Goal: Task Accomplishment & Management: Manage account settings

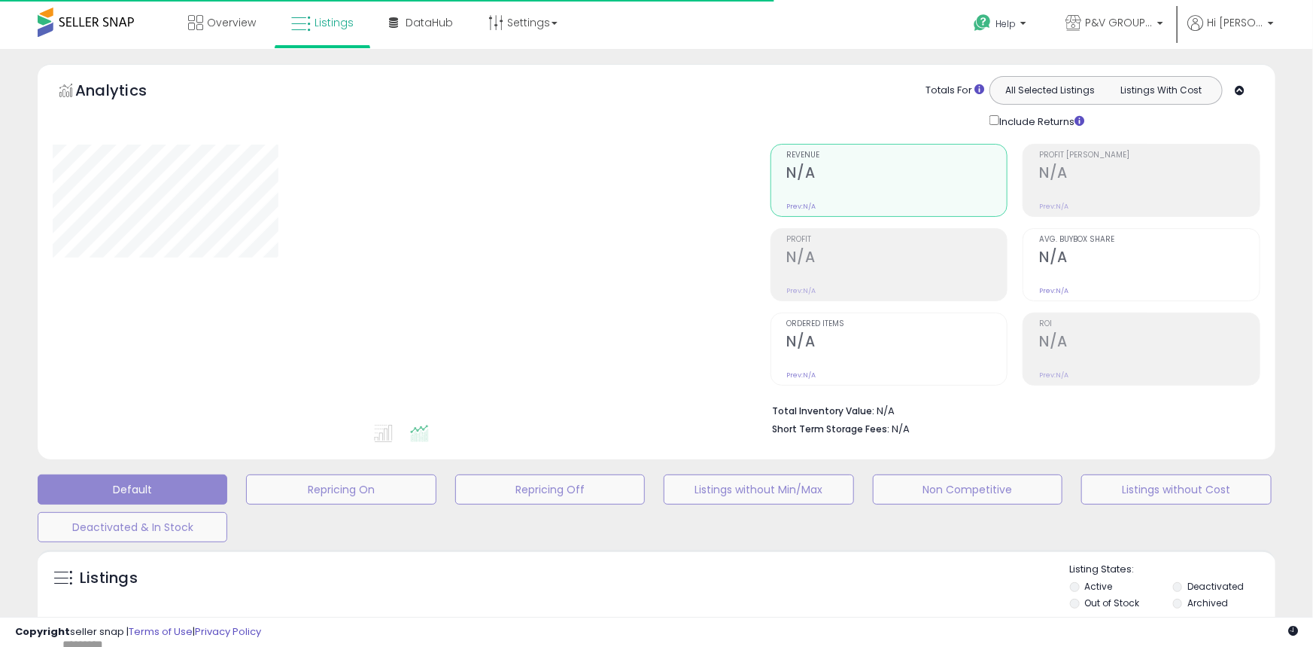
type input "**********"
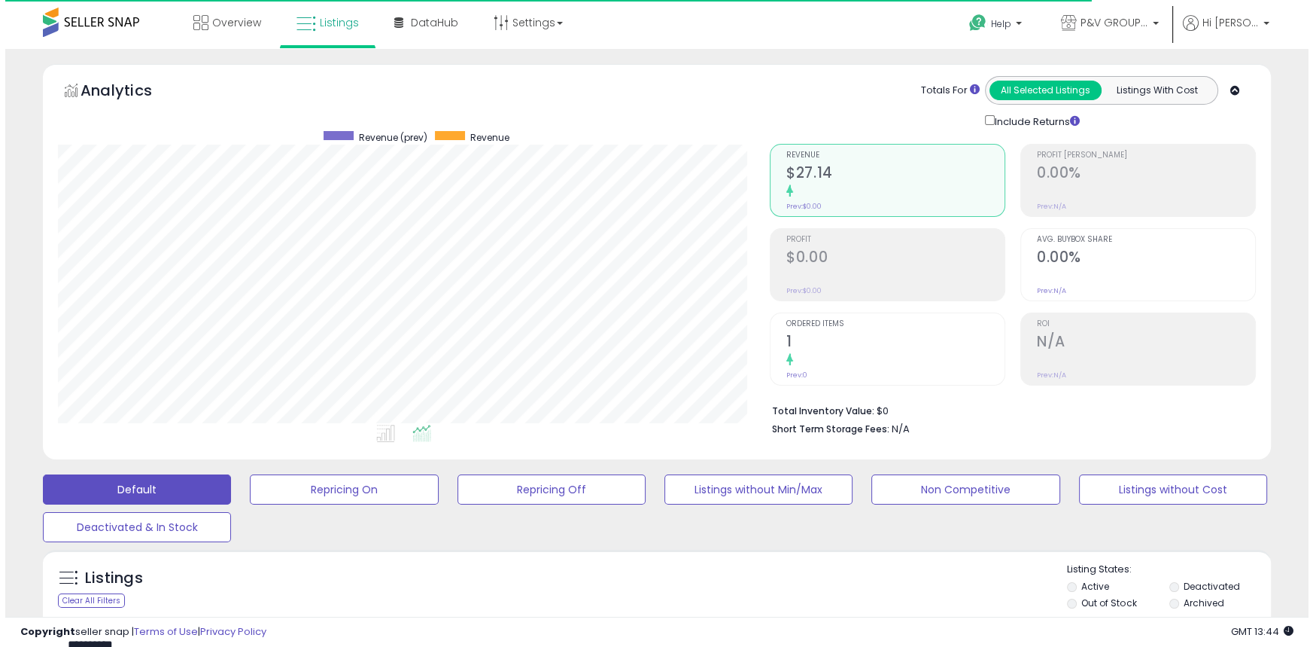
scroll to position [309, 711]
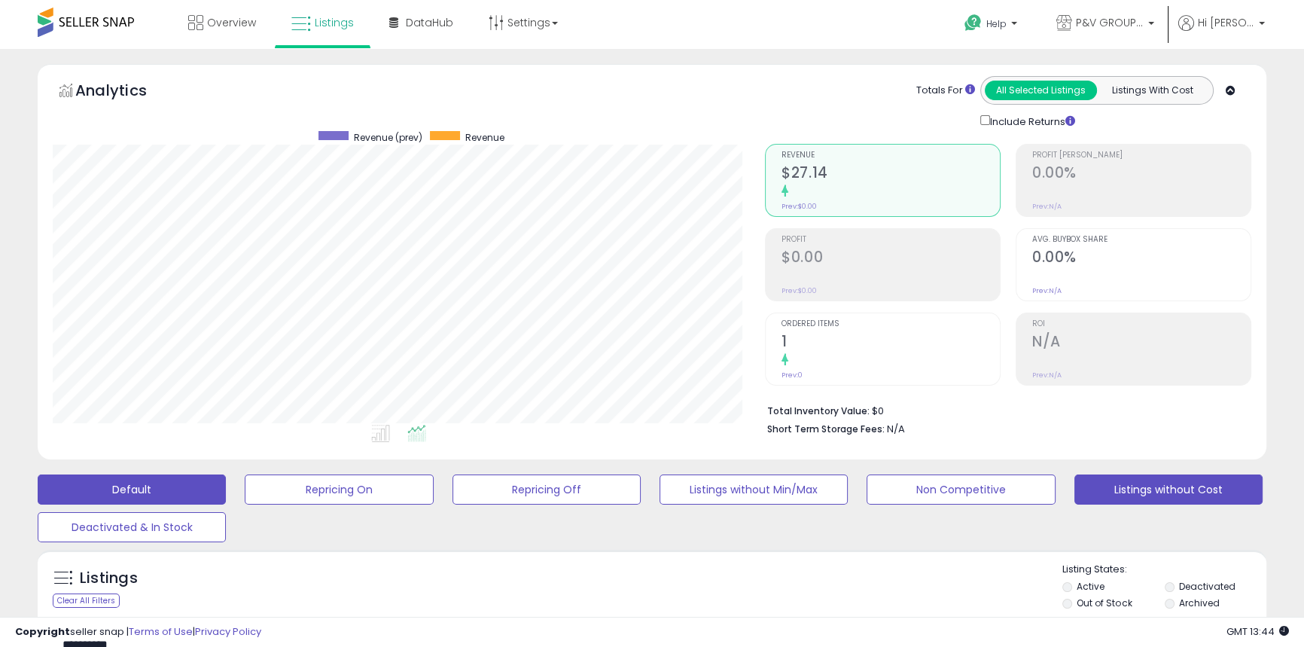
click at [1094, 489] on button "Listings without Cost" at bounding box center [1168, 489] width 188 height 30
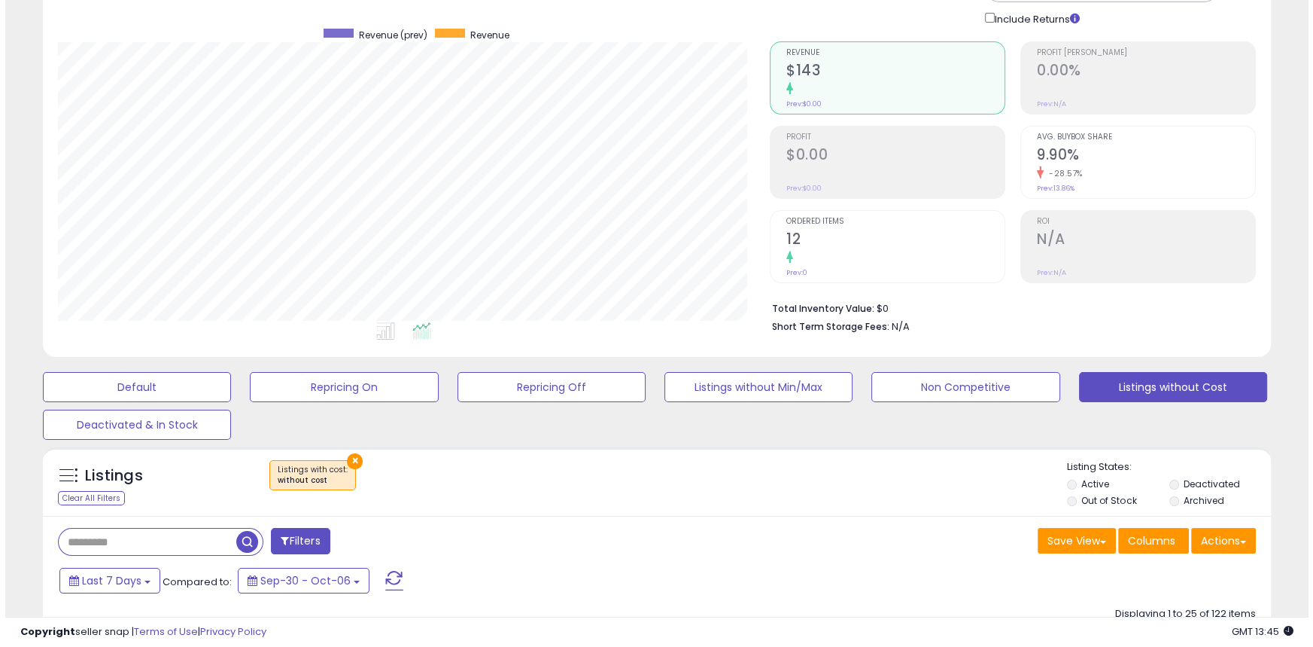
scroll to position [205, 0]
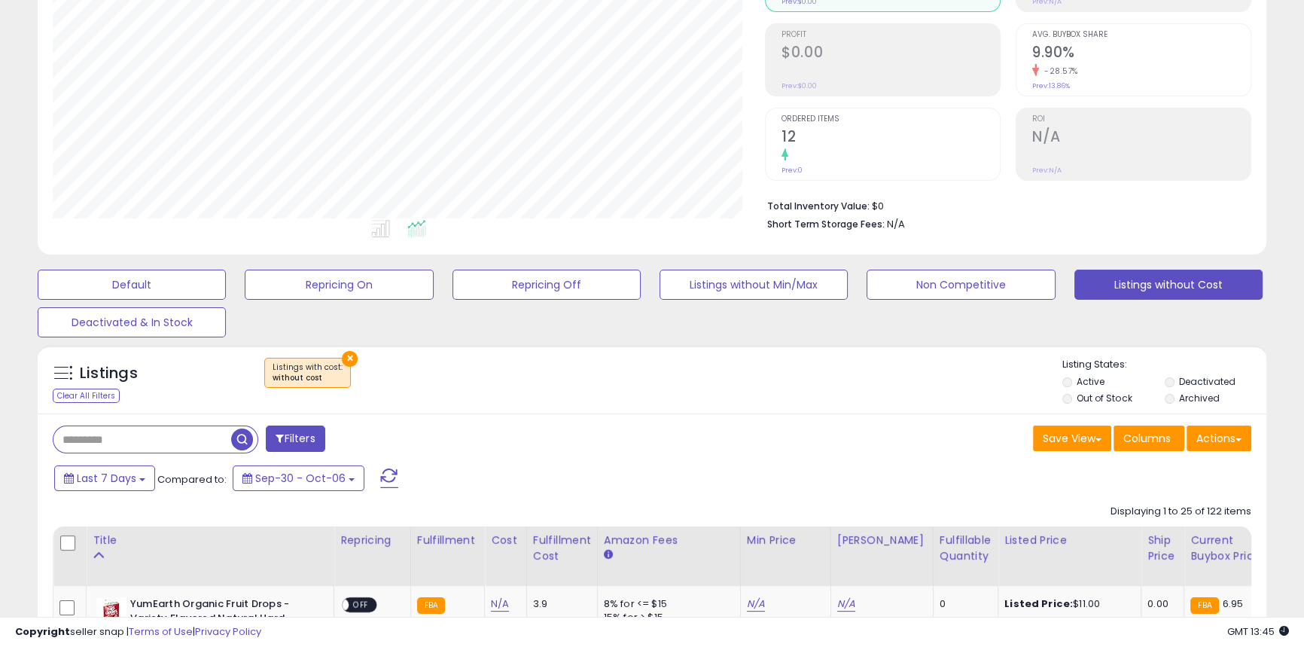
click at [1103, 397] on label "Out of Stock" at bounding box center [1103, 397] width 55 height 13
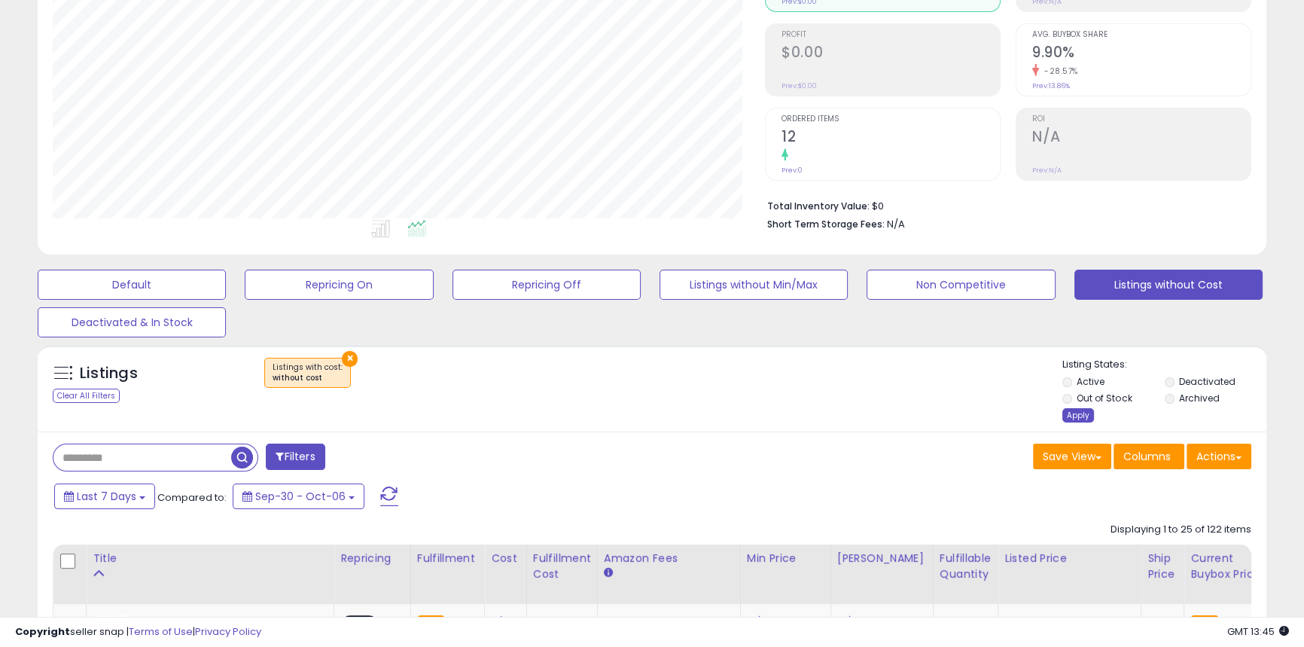
click at [1069, 422] on div "Apply" at bounding box center [1078, 415] width 32 height 14
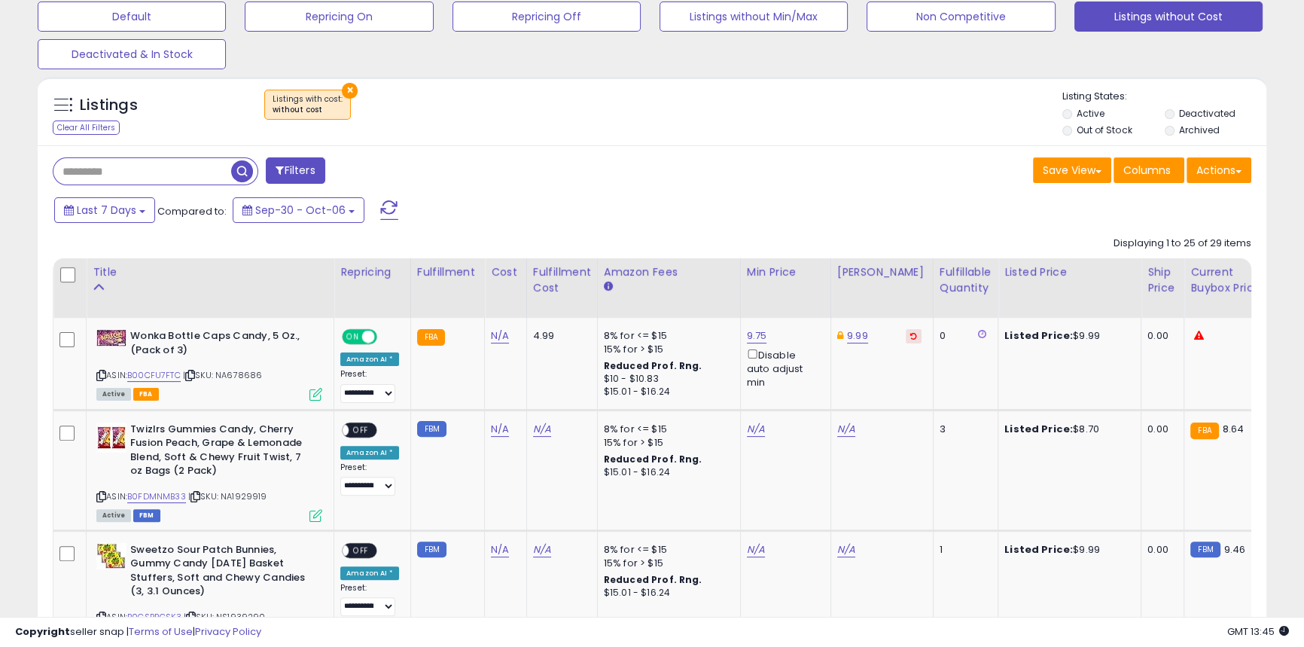
scroll to position [547, 0]
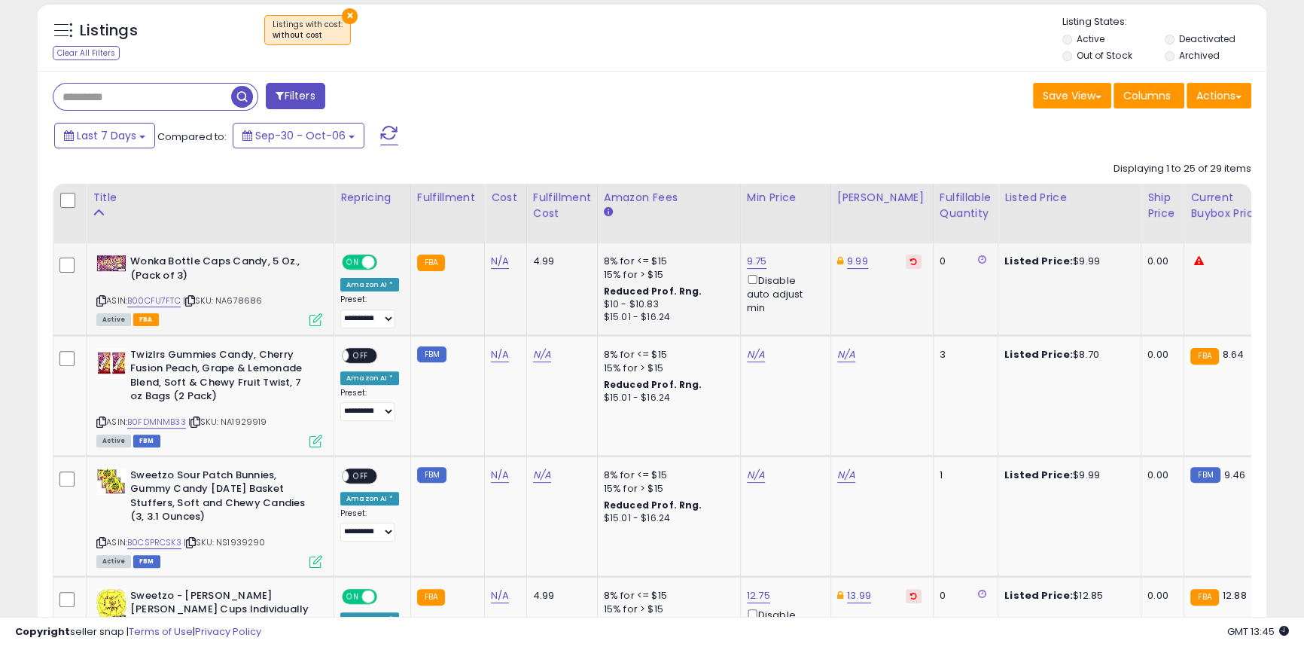
click at [160, 271] on b "Wonka Bottle Caps Candy, 5 Oz., (Pack of 3)" at bounding box center [221, 270] width 183 height 32
click at [160, 270] on b "Wonka Bottle Caps Candy, 5 Oz., (Pack of 3)" at bounding box center [221, 270] width 183 height 32
click at [491, 260] on link "N/A" at bounding box center [500, 261] width 18 height 15
type input "***"
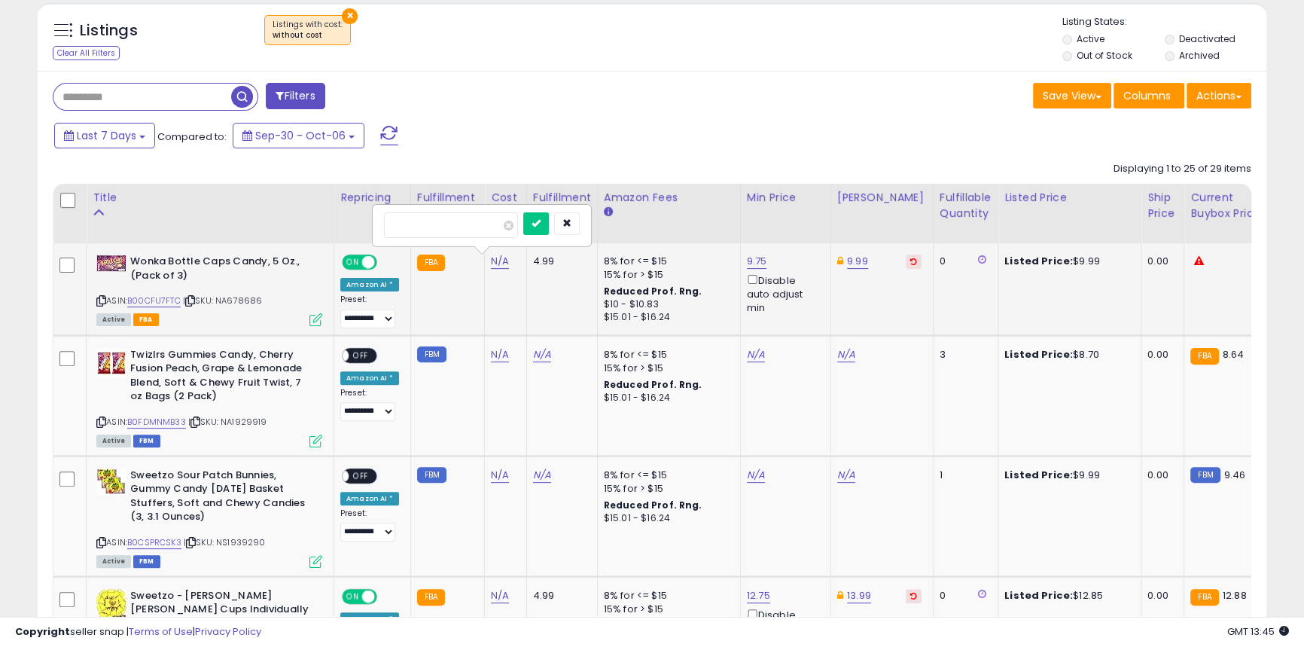
click button "submit" at bounding box center [536, 223] width 26 height 23
click at [491, 256] on div "3.90" at bounding box center [503, 261] width 24 height 14
click at [493, 258] on link "3.90" at bounding box center [501, 261] width 21 height 15
click at [541, 225] on icon "submit" at bounding box center [536, 222] width 9 height 9
click at [493, 348] on td "N/A" at bounding box center [506, 395] width 42 height 120
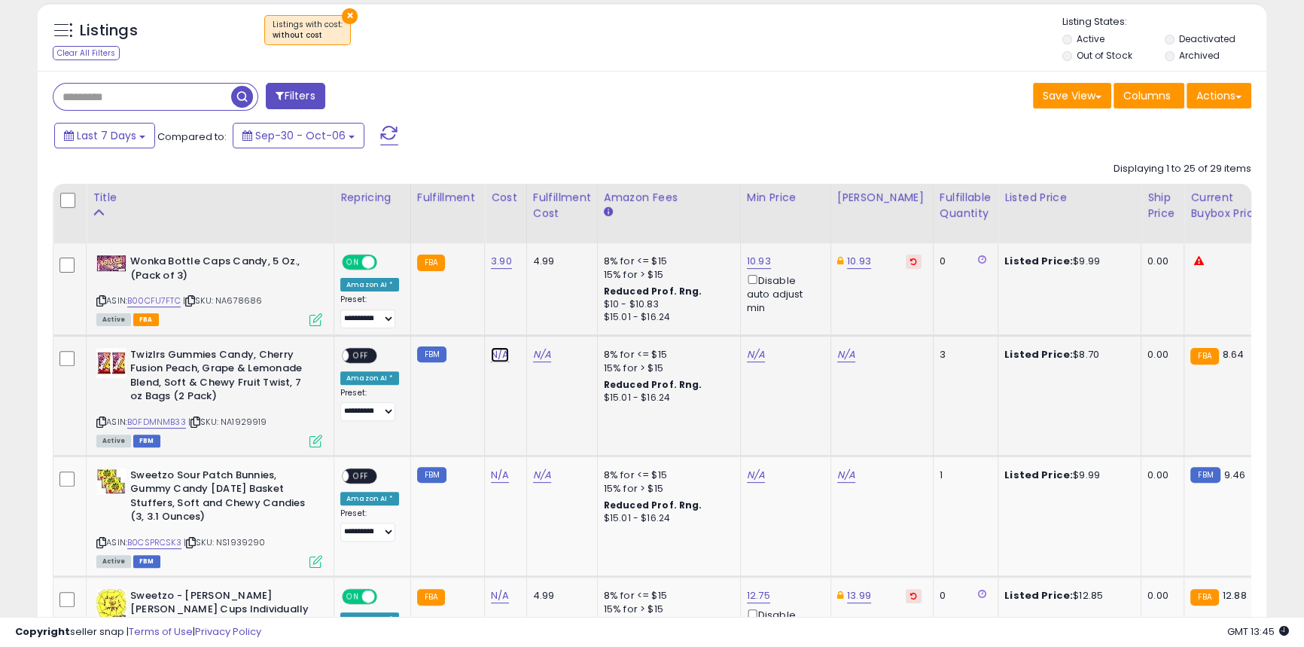
click at [495, 351] on link "N/A" at bounding box center [500, 354] width 18 height 15
type input "***"
click button "submit" at bounding box center [536, 316] width 26 height 23
click at [494, 469] on link "N/A" at bounding box center [500, 474] width 18 height 15
type input "***"
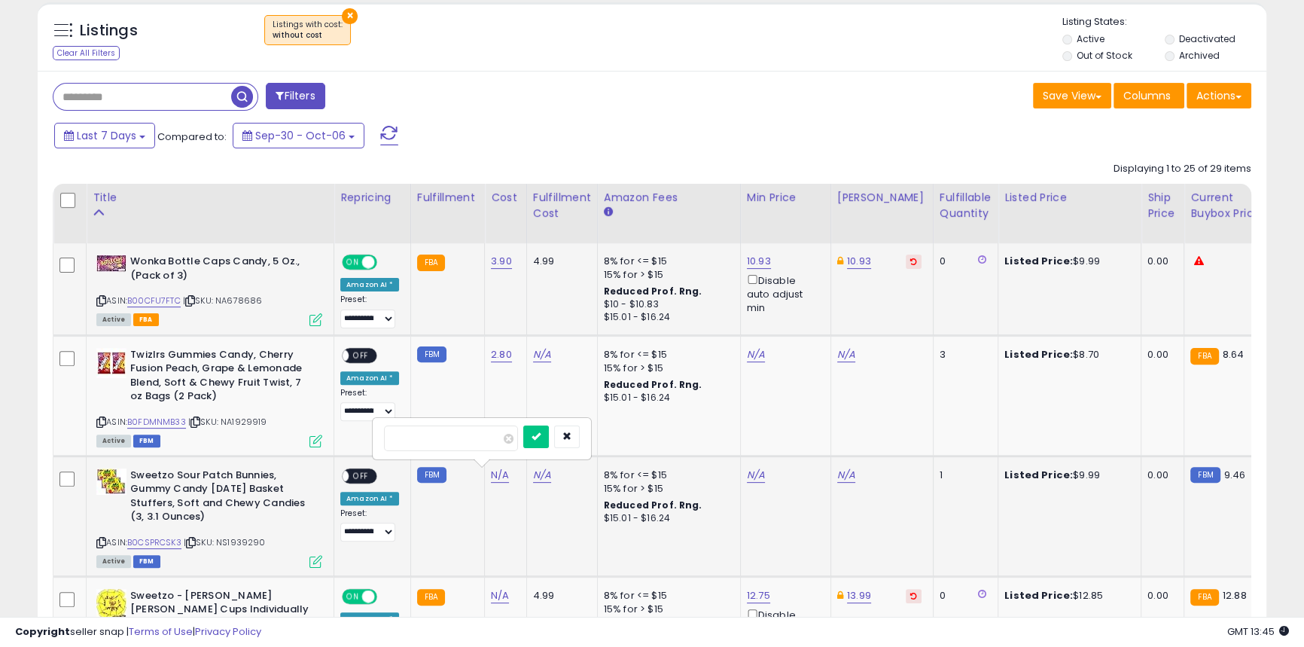
click button "submit" at bounding box center [536, 436] width 26 height 23
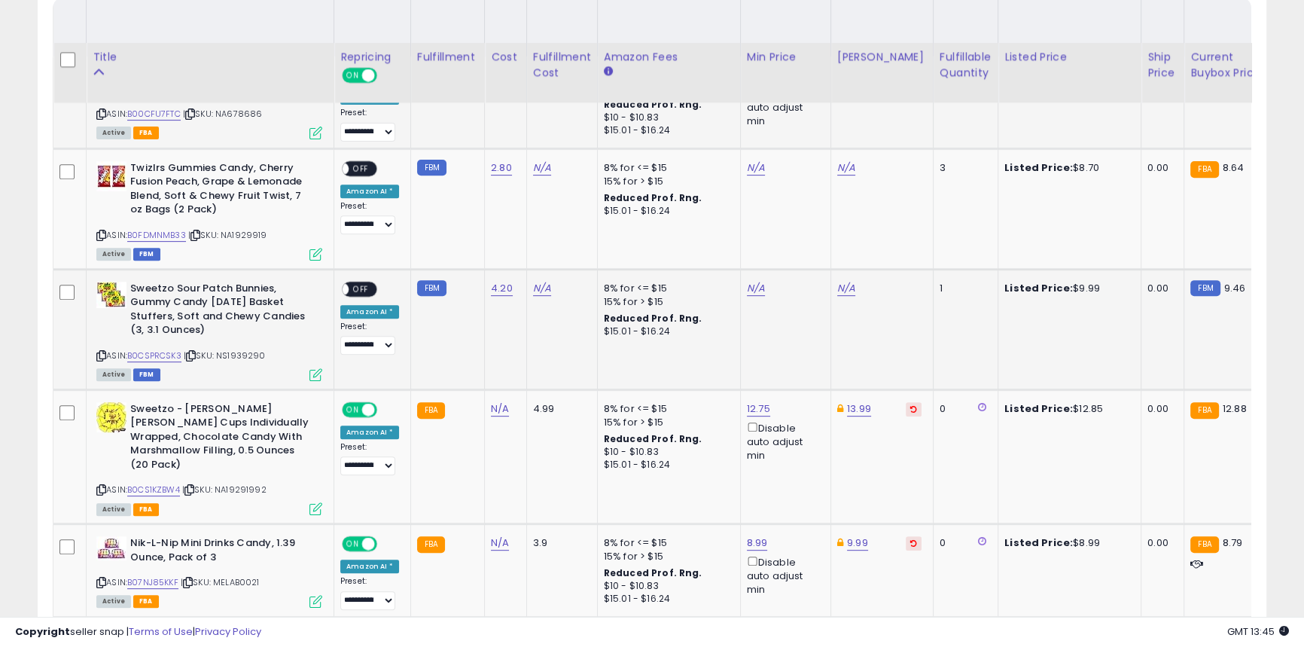
scroll to position [889, 0]
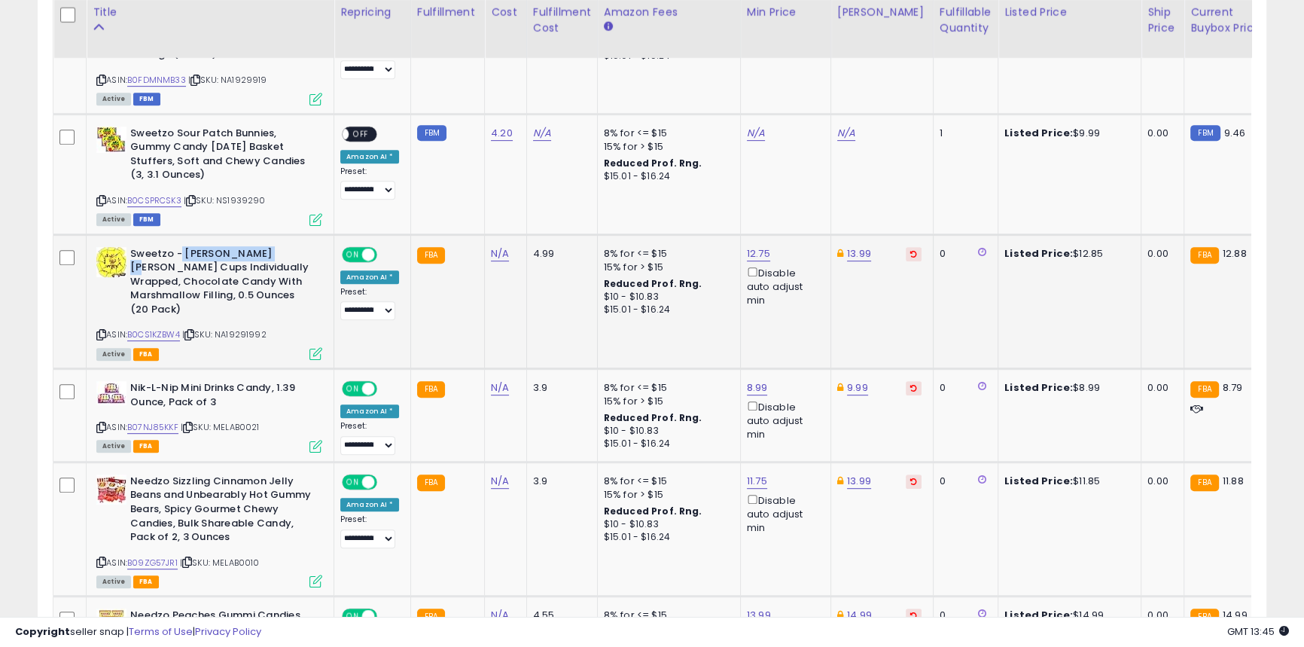
drag, startPoint x: 181, startPoint y: 251, endPoint x: 271, endPoint y: 253, distance: 90.3
click at [271, 253] on b "Sweetzo - [PERSON_NAME] [PERSON_NAME] Cups Individually Wrapped, Chocolate Cand…" at bounding box center [221, 284] width 183 height 74
copy b "[PERSON_NAME] [PERSON_NAME] Cups"
click at [504, 260] on link "N/A" at bounding box center [500, 253] width 18 height 15
type input "***"
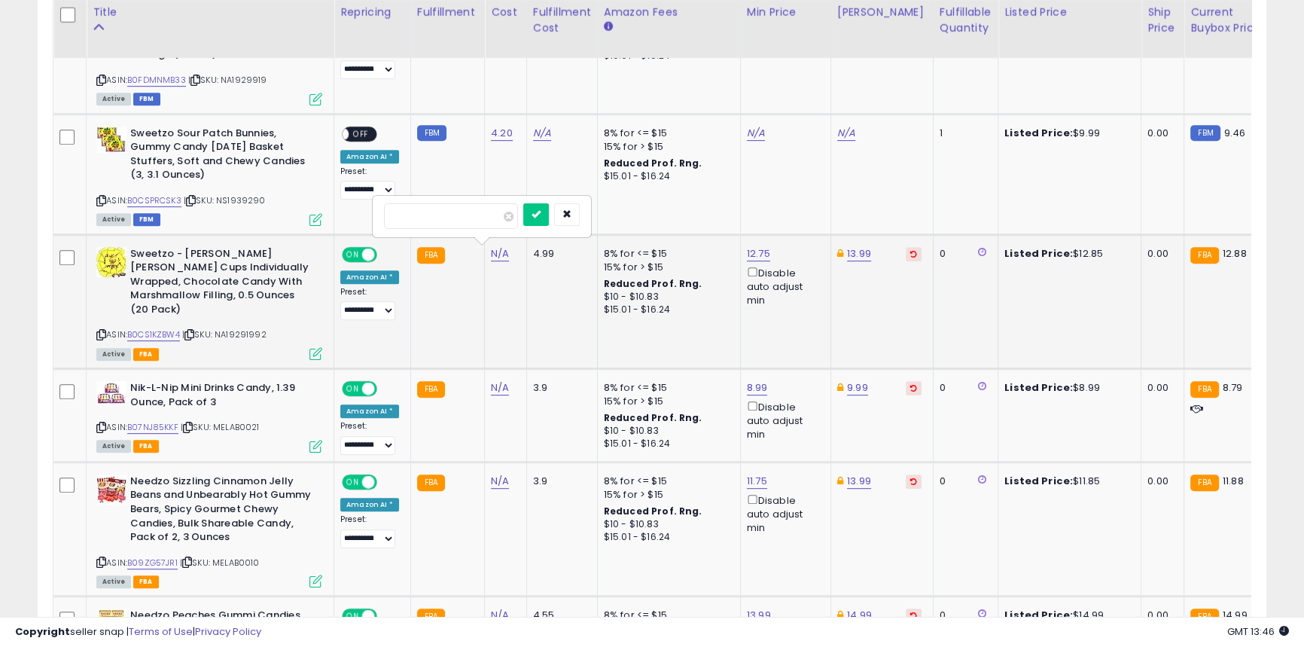
click button "submit" at bounding box center [536, 214] width 26 height 23
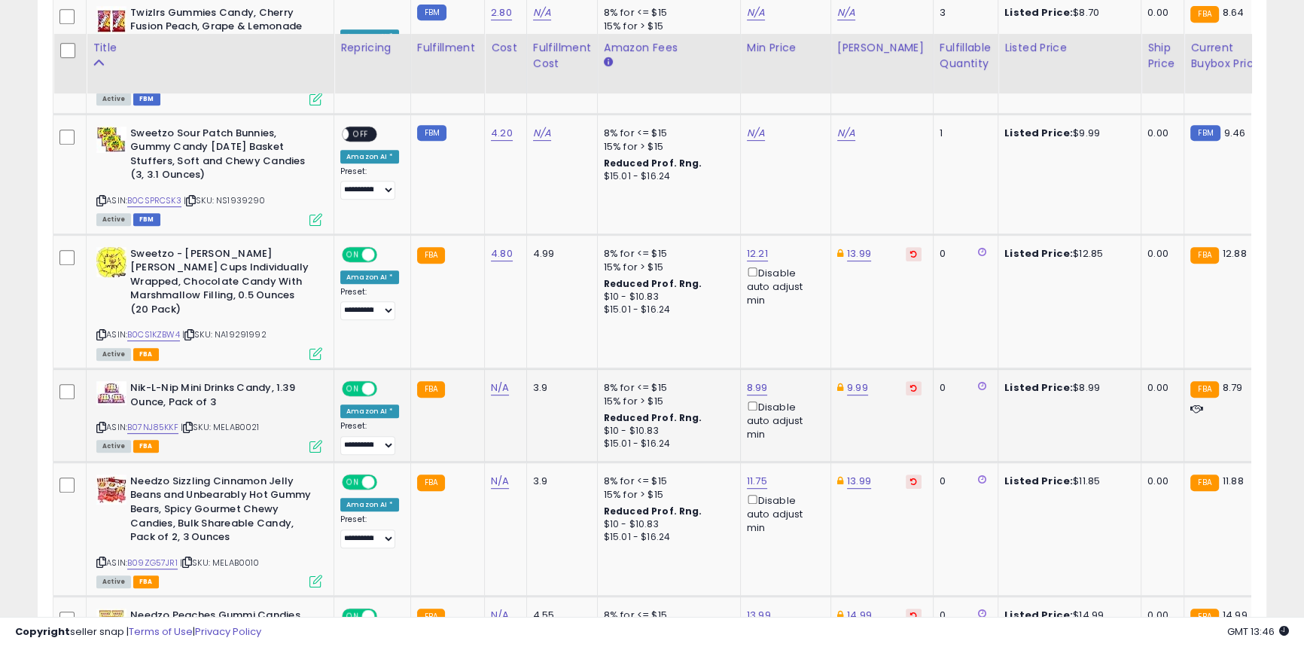
scroll to position [1026, 0]
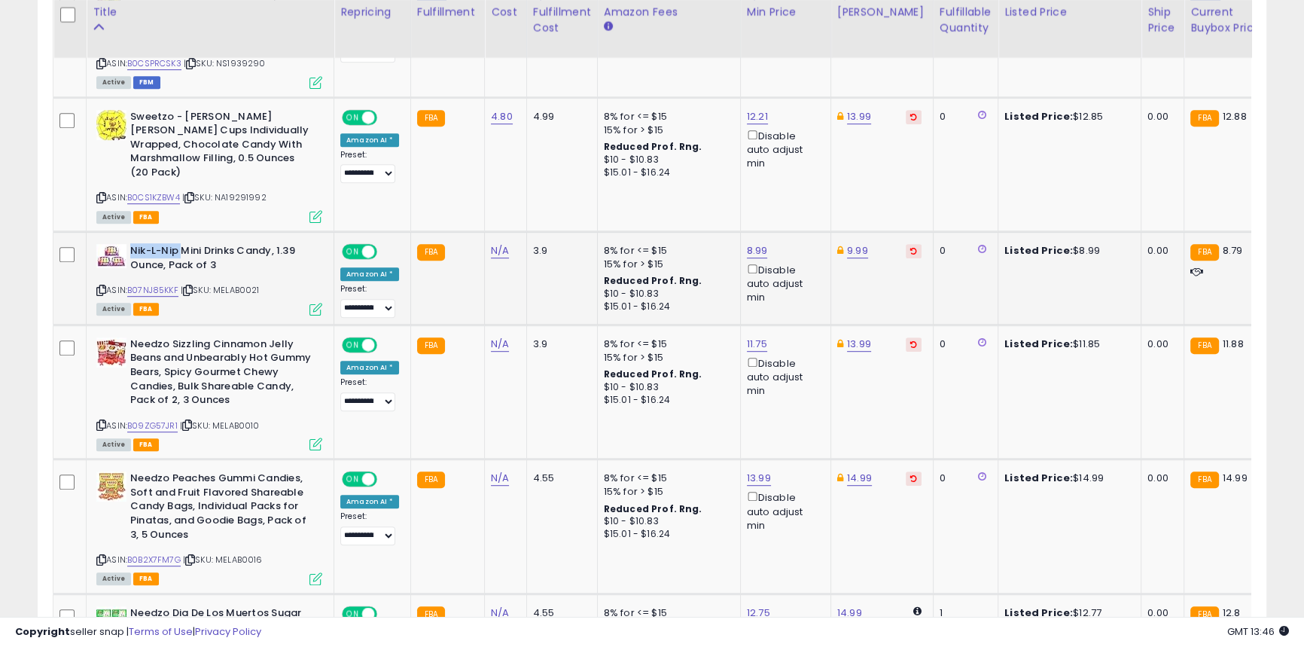
drag, startPoint x: 181, startPoint y: 241, endPoint x: 129, endPoint y: 231, distance: 52.8
click at [129, 244] on div "Nik-L-Nip Mini Drinks Candy, 1.39 Ounce, Pack of 3" at bounding box center [209, 260] width 226 height 32
copy b "Nik-L-Nip"
click at [491, 470] on link "N/A" at bounding box center [500, 477] width 18 height 15
type input "****"
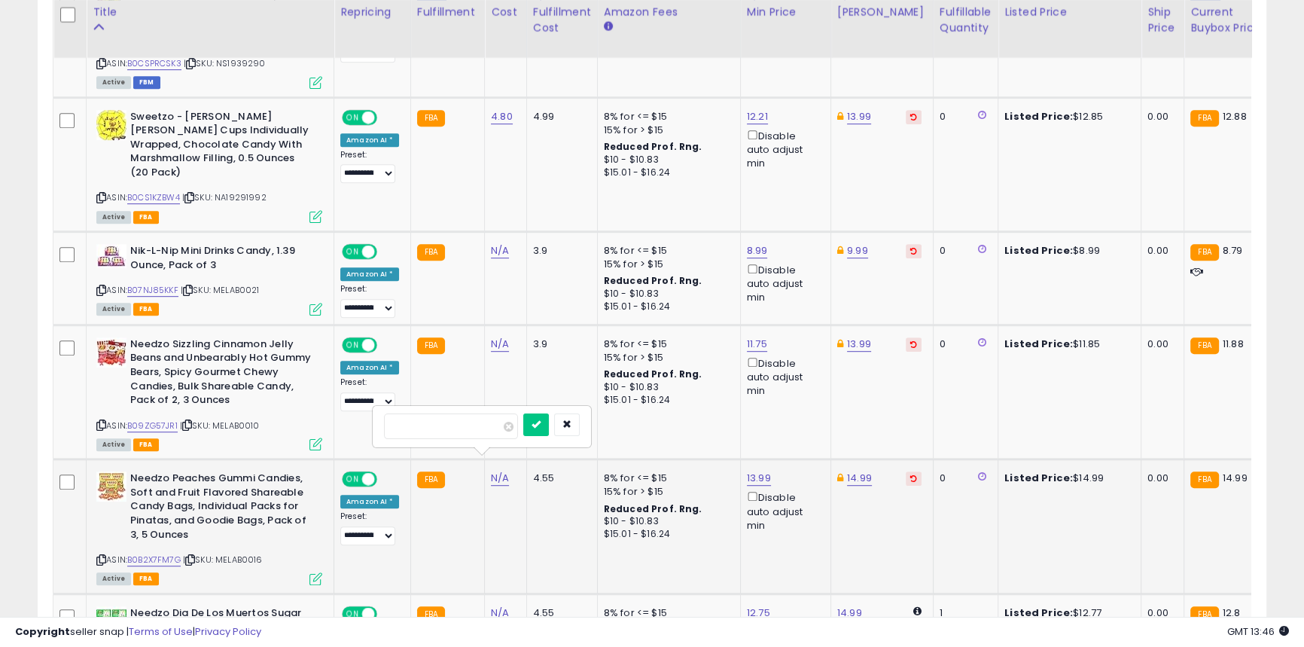
click button "submit" at bounding box center [536, 424] width 26 height 23
click at [491, 336] on link "N/A" at bounding box center [500, 343] width 18 height 15
type input "***"
click button "submit" at bounding box center [536, 290] width 26 height 23
click at [507, 244] on div "N/A" at bounding box center [503, 251] width 24 height 14
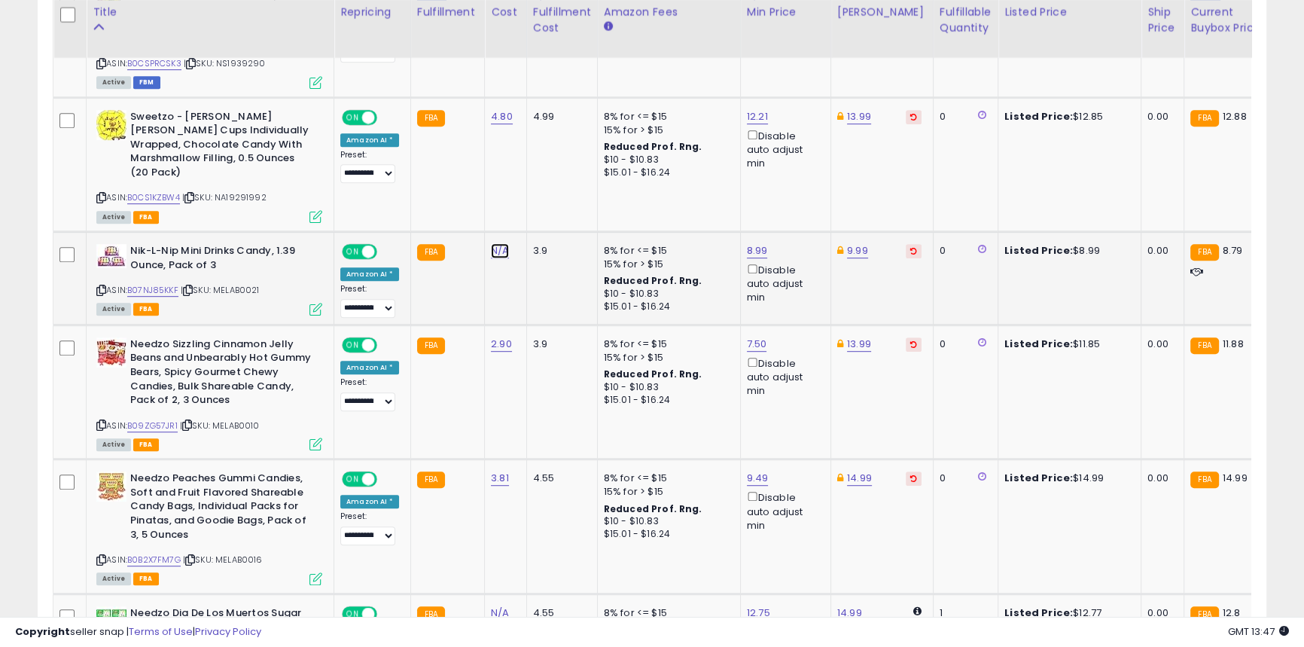
click at [493, 244] on link "N/A" at bounding box center [500, 250] width 18 height 15
type input "*"
type input "***"
click button "submit" at bounding box center [536, 198] width 26 height 23
click at [495, 243] on link "0.17" at bounding box center [499, 250] width 17 height 15
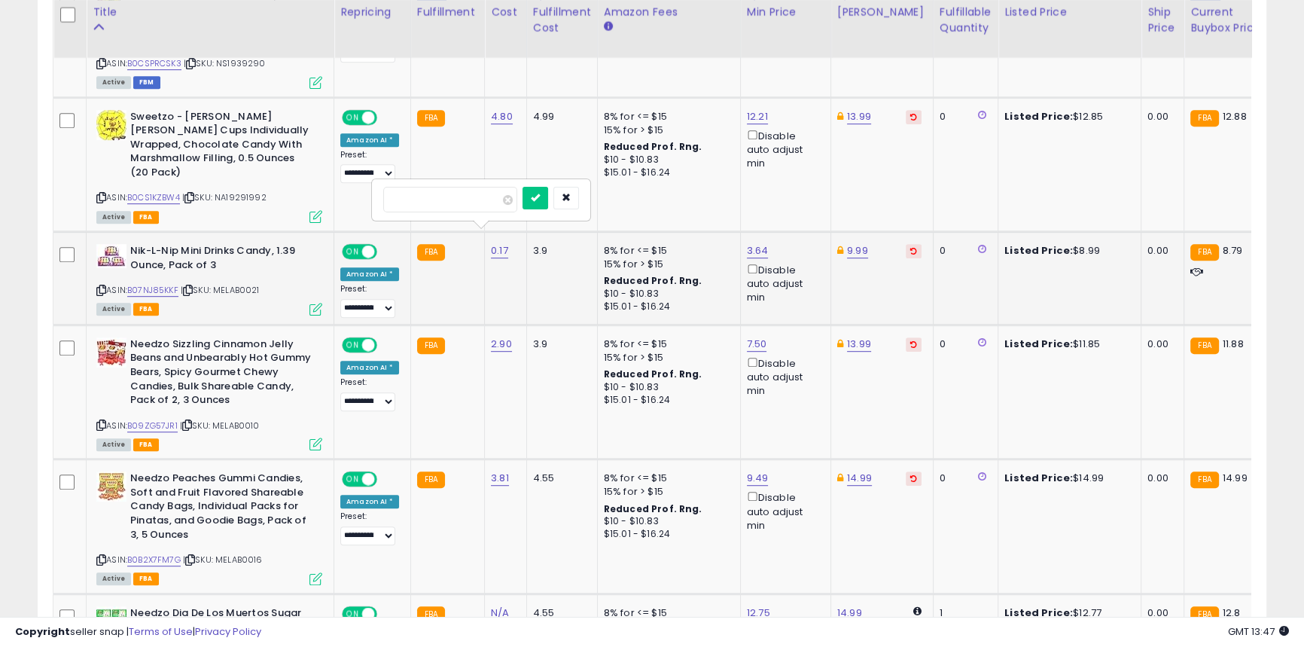
type input "****"
click button "submit" at bounding box center [535, 198] width 26 height 23
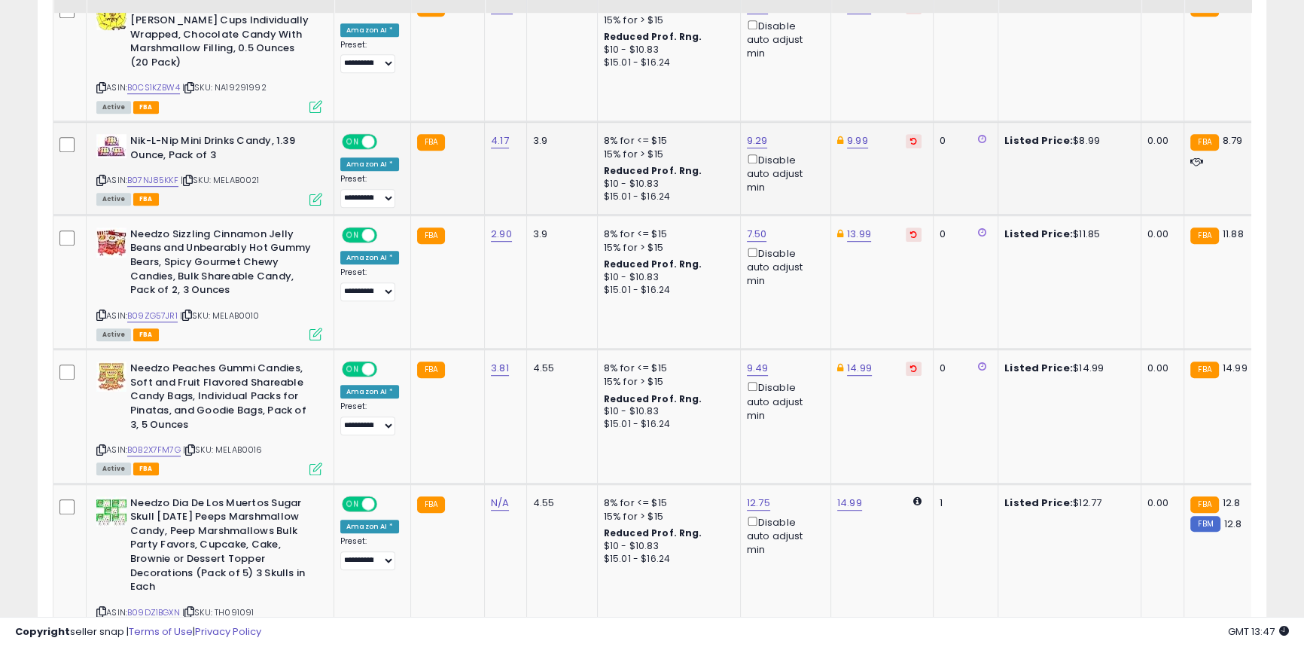
scroll to position [1163, 0]
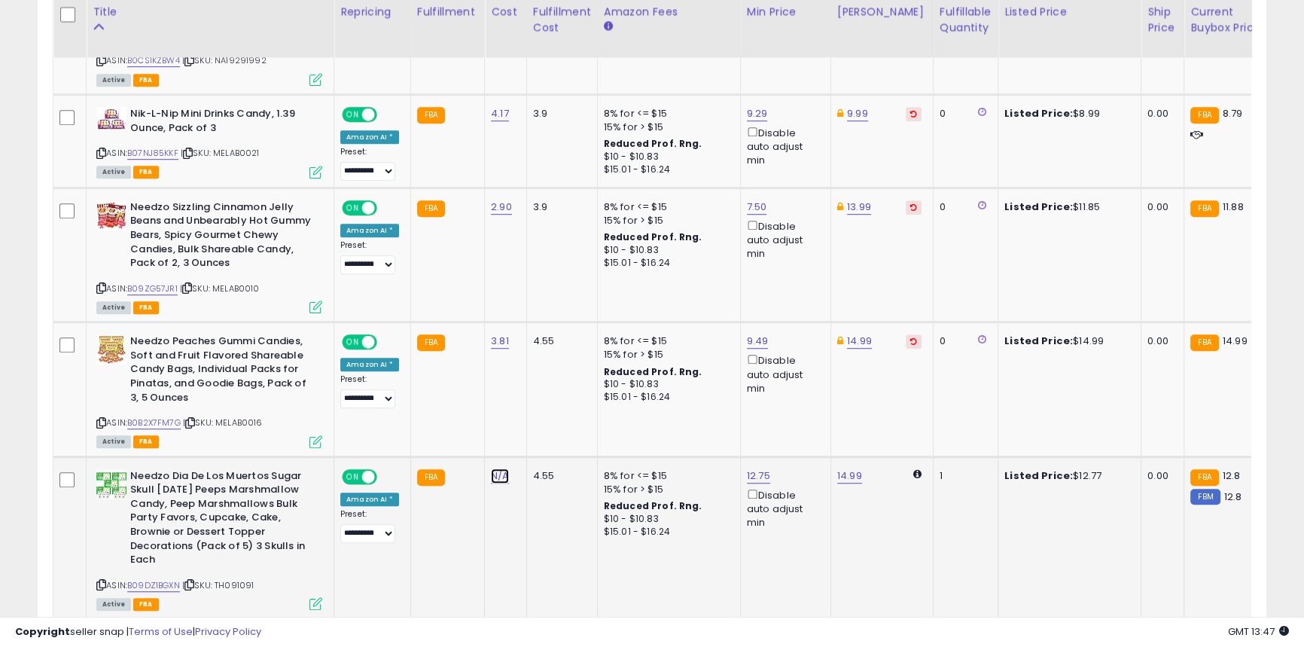
click at [501, 468] on link "N/A" at bounding box center [500, 475] width 18 height 15
type input "****"
click button "submit" at bounding box center [536, 422] width 26 height 23
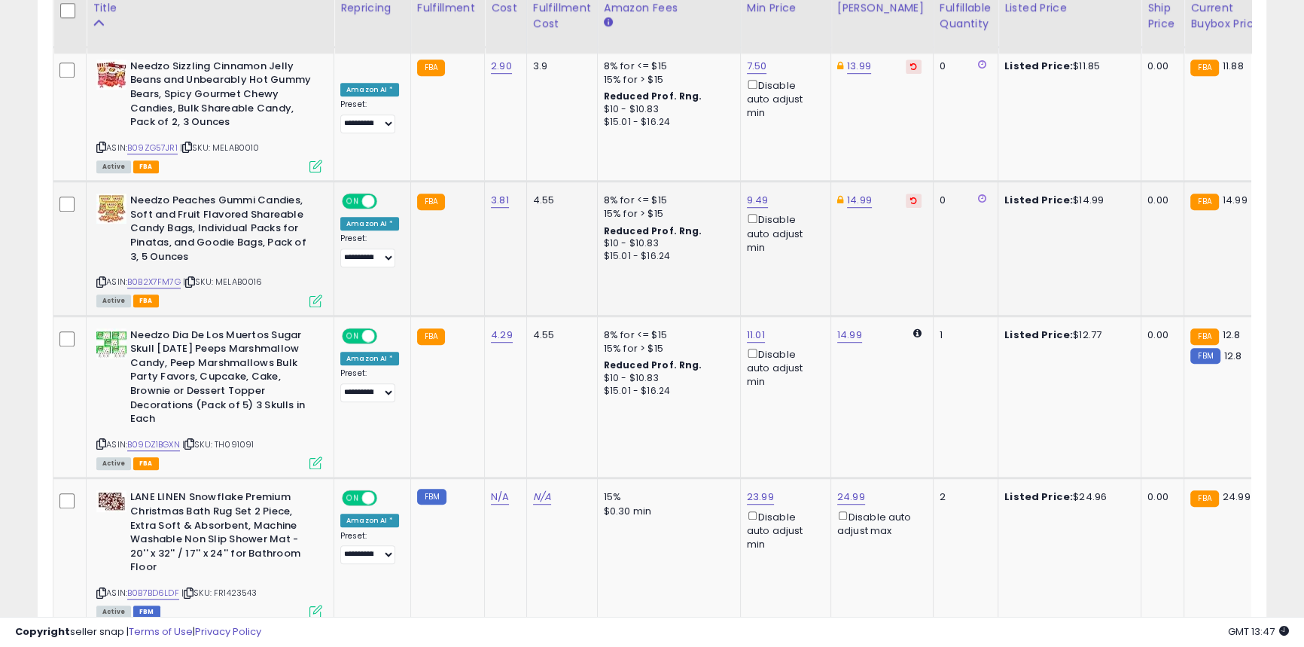
scroll to position [1573, 0]
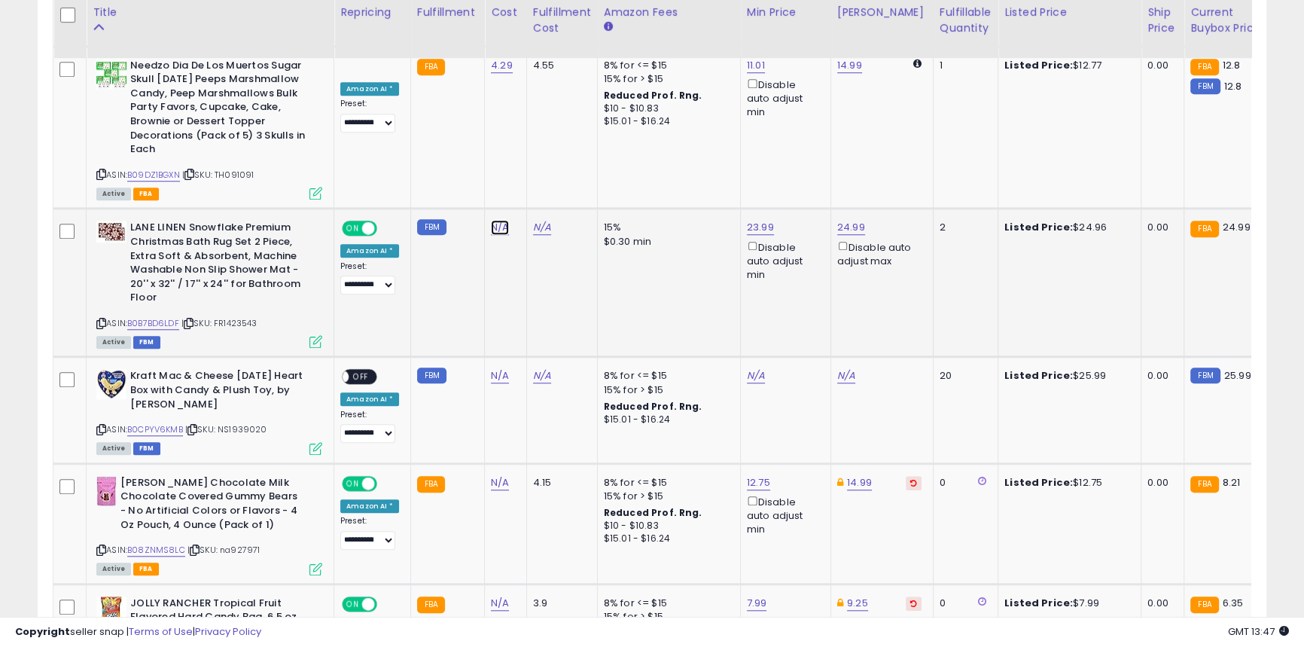
click at [500, 220] on link "N/A" at bounding box center [500, 227] width 18 height 15
type input "****"
click button "submit" at bounding box center [536, 174] width 26 height 23
click at [491, 368] on link "N/A" at bounding box center [500, 375] width 18 height 15
type input "*****"
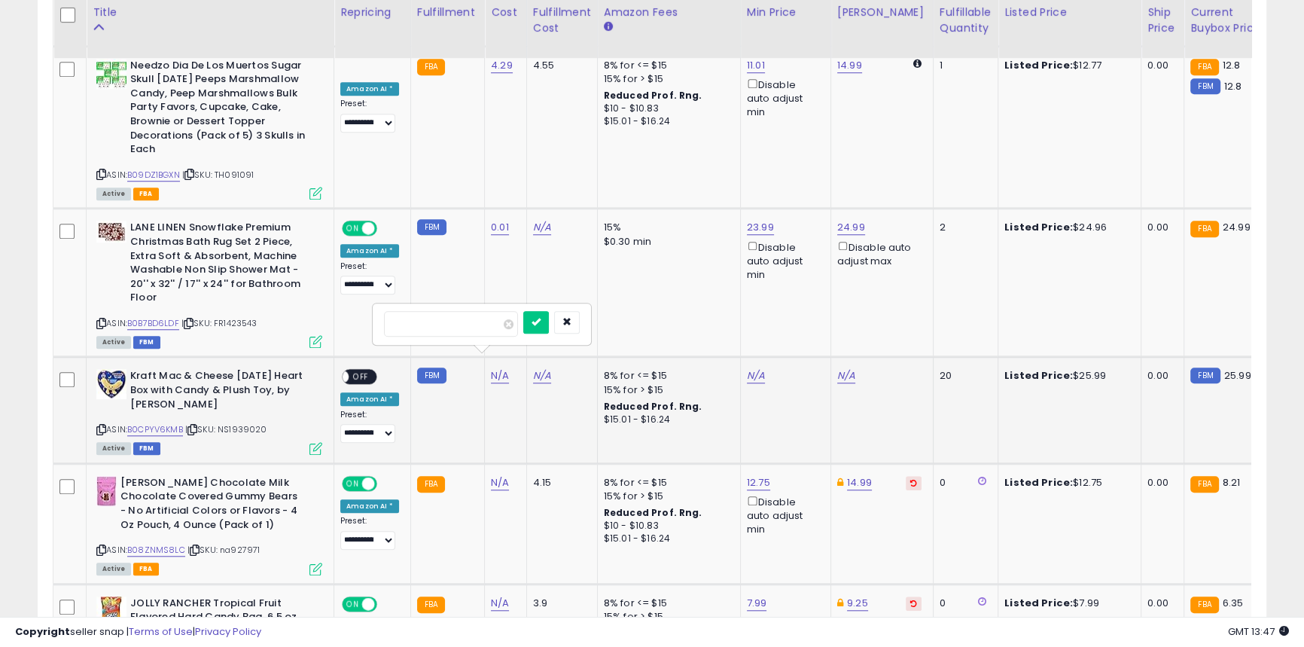
click button "submit" at bounding box center [536, 322] width 26 height 23
click at [362, 370] on span "OFF" at bounding box center [360, 376] width 24 height 13
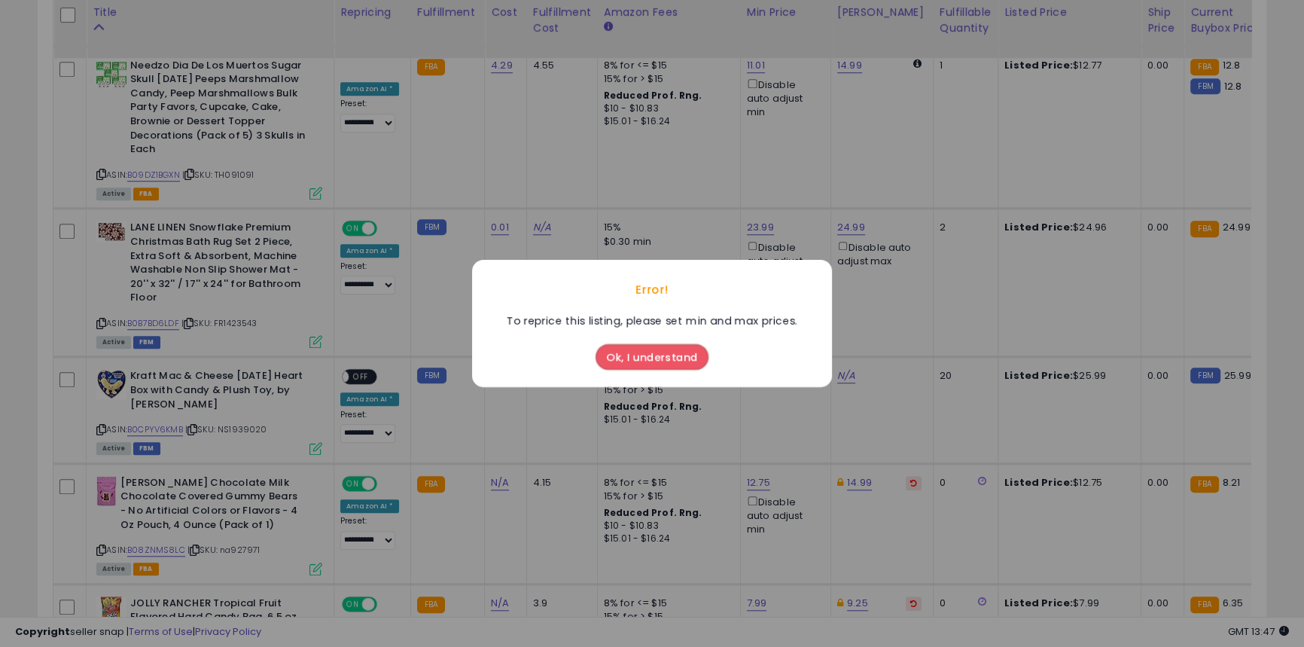
click at [634, 367] on button "Ok, I understand" at bounding box center [651, 357] width 113 height 26
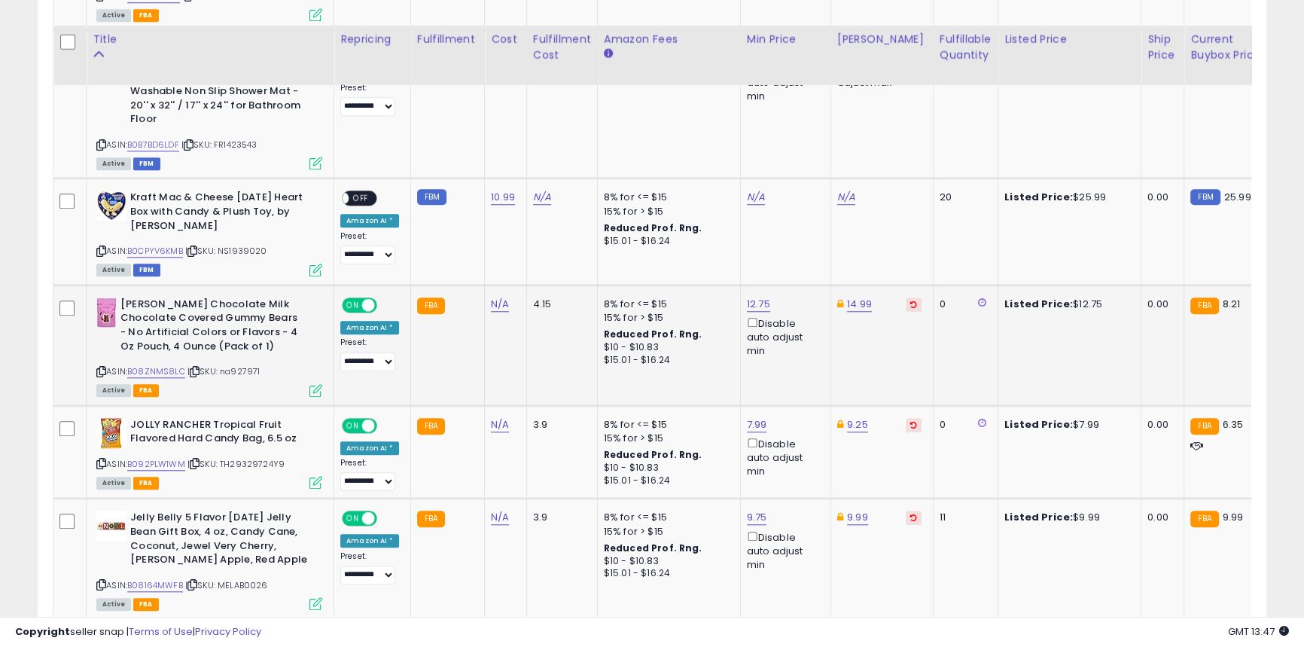
scroll to position [1778, 0]
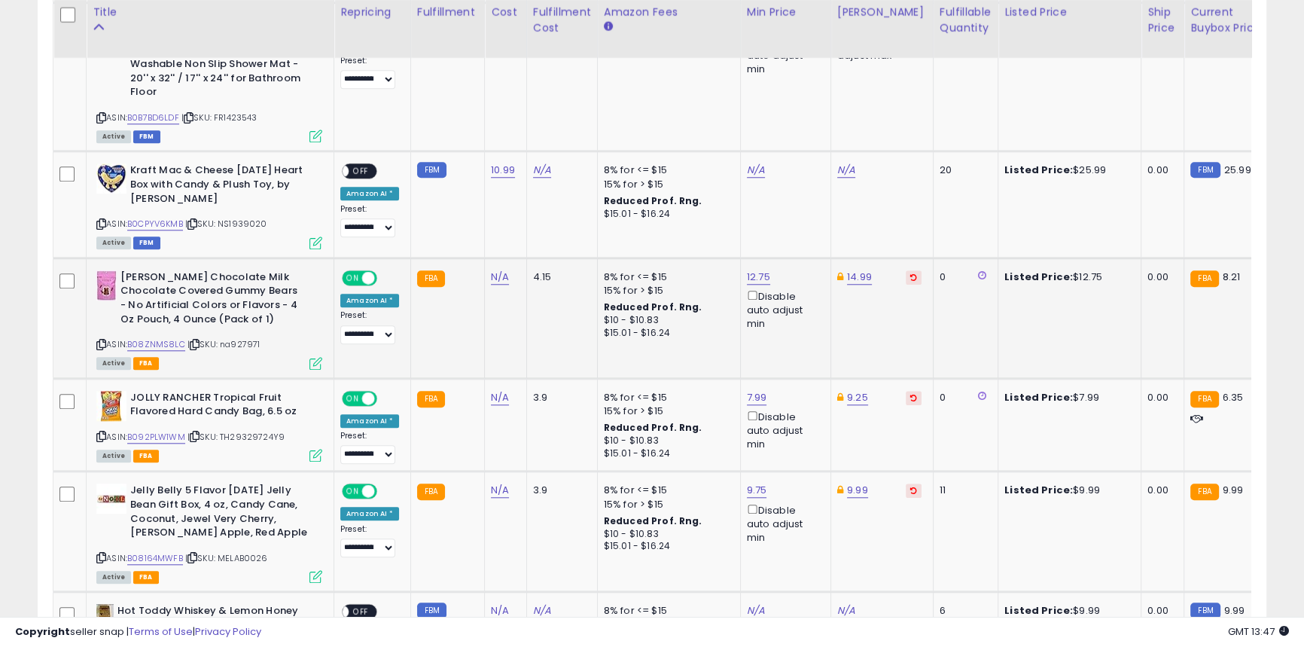
click at [139, 270] on b "[PERSON_NAME] Chocolate Milk Chocolate Covered Gummy Bears - No Artificial Colo…" at bounding box center [211, 299] width 183 height 59
copy b "[PERSON_NAME]"
click at [491, 269] on link "N/A" at bounding box center [500, 276] width 18 height 15
type input "***"
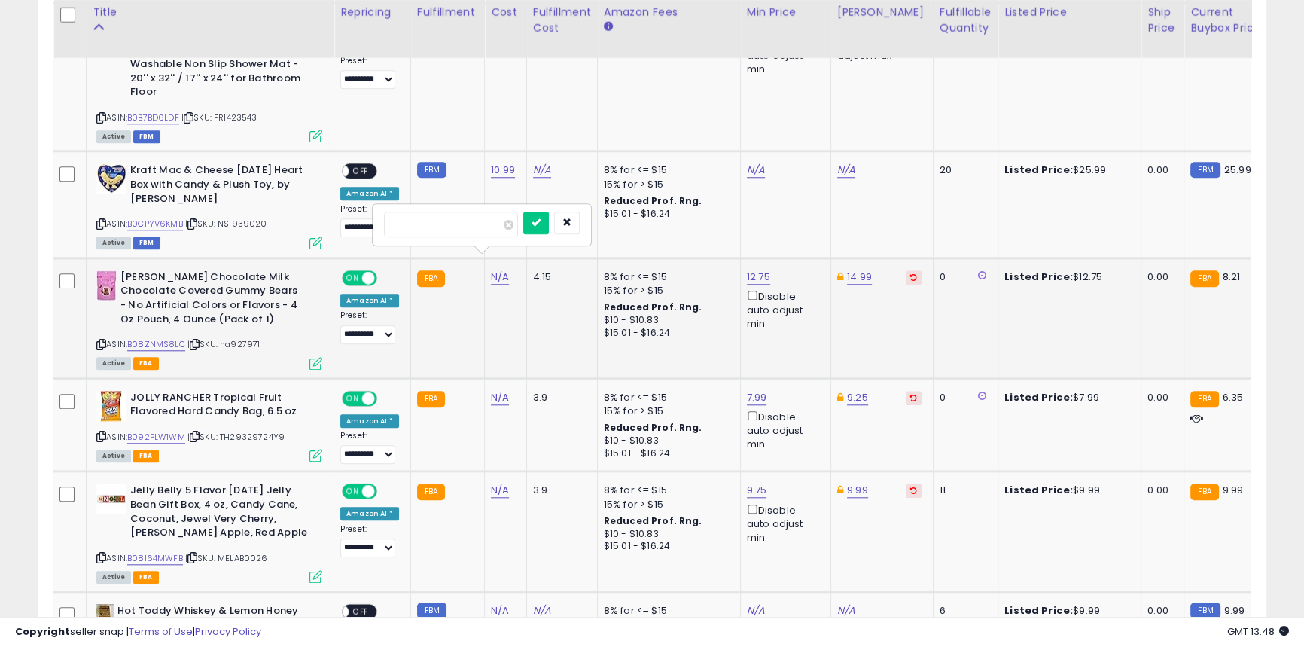
click button "submit" at bounding box center [536, 222] width 26 height 23
click at [240, 391] on b "JOLLY RANCHER Tropical Fruit Flavored Hard Candy Bag, 6.5 oz" at bounding box center [221, 407] width 183 height 32
copy b "Tropical"
click at [491, 390] on link "N/A" at bounding box center [500, 397] width 18 height 15
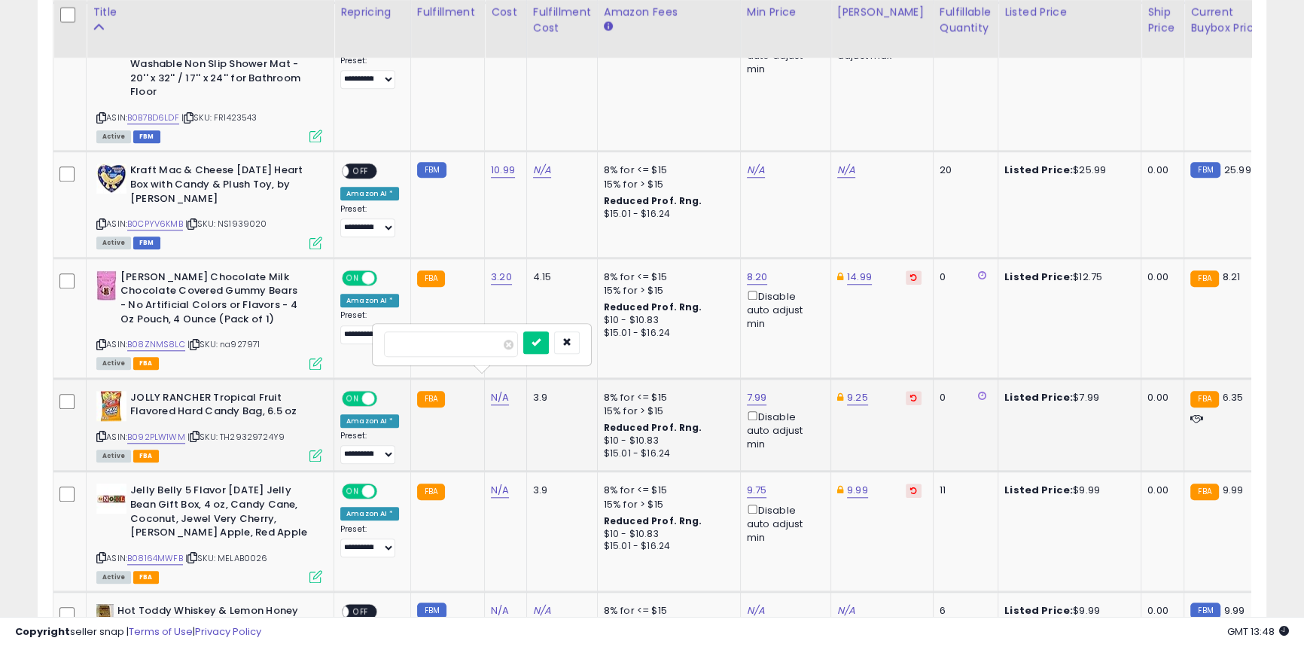
type input "***"
click button "submit" at bounding box center [536, 342] width 26 height 23
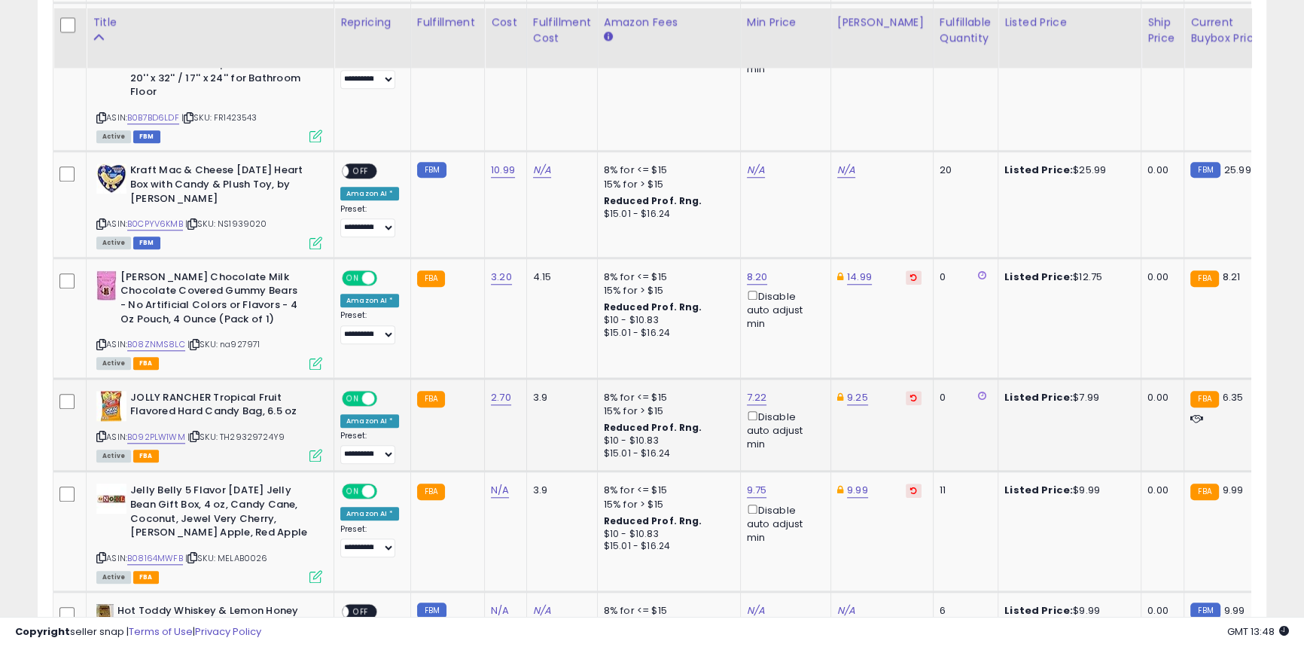
scroll to position [1984, 0]
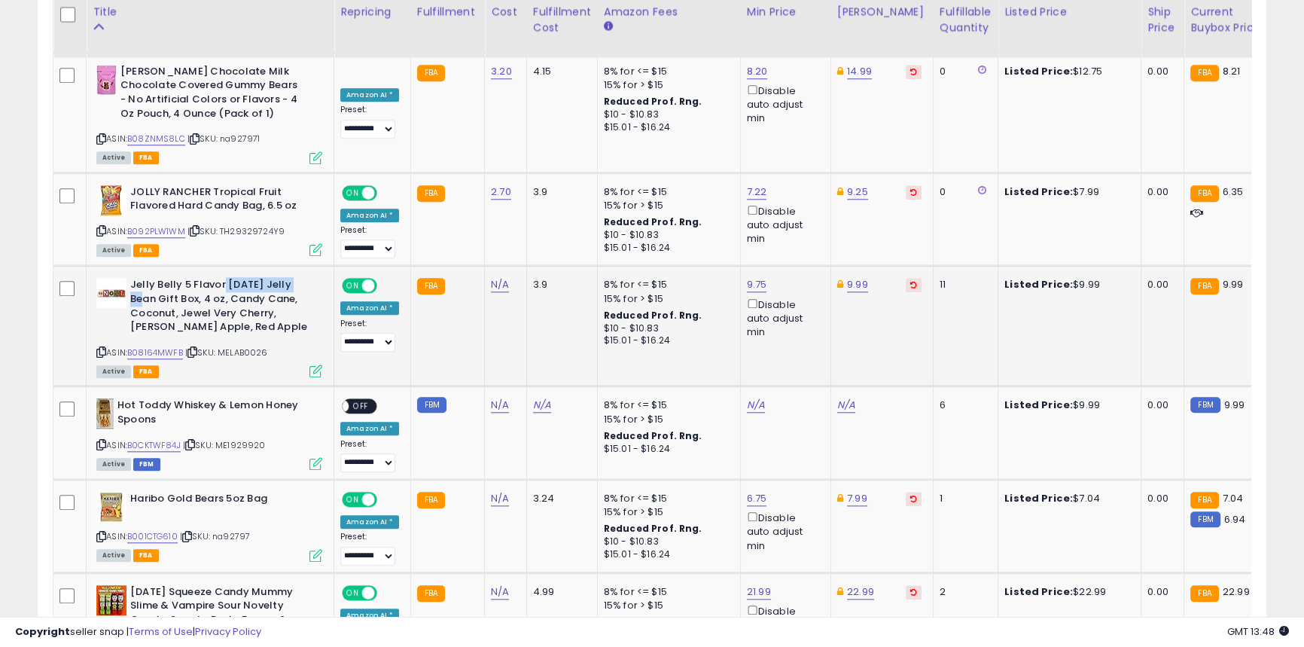
drag, startPoint x: 223, startPoint y: 271, endPoint x: 304, endPoint y: 271, distance: 81.3
click at [304, 278] on b "Jelly Belly 5 Flavor [DATE] Jelly Bean Gift Box, 4 oz, Candy Cane, Coconut, Jew…" at bounding box center [221, 307] width 183 height 59
copy b "[DATE][PERSON_NAME] [PERSON_NAME]"
click at [485, 391] on td "N/A" at bounding box center [506, 432] width 42 height 93
click at [494, 397] on link "N/A" at bounding box center [500, 404] width 18 height 15
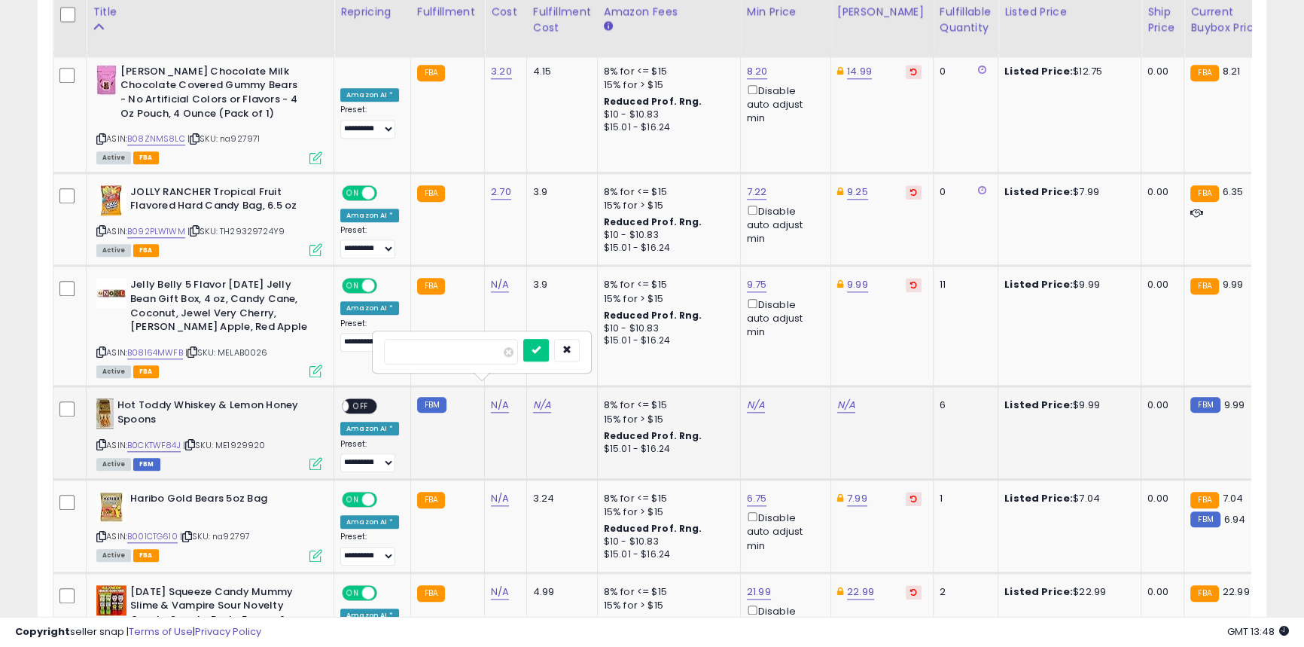
type input "***"
click button "submit" at bounding box center [536, 350] width 26 height 23
click at [500, 491] on link "N/A" at bounding box center [500, 498] width 18 height 15
type input "****"
click button "submit" at bounding box center [536, 442] width 26 height 23
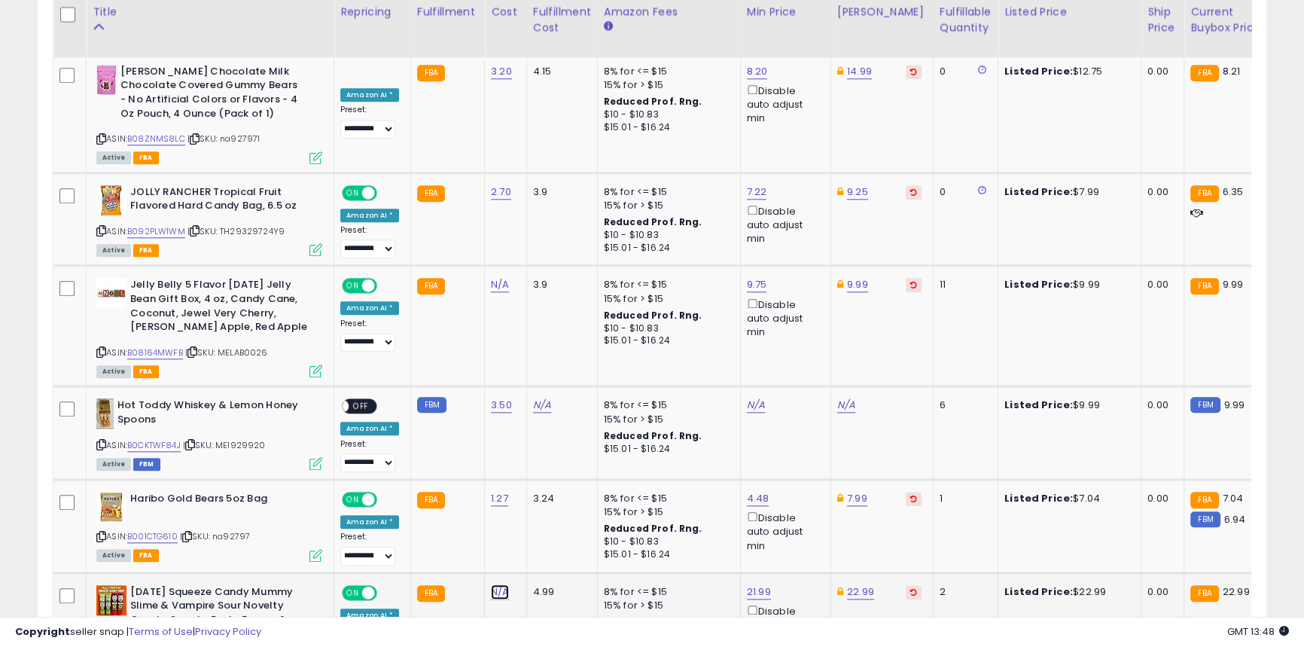
click at [492, 584] on link "N/A" at bounding box center [500, 591] width 18 height 15
type input "*"
click button "submit" at bounding box center [536, 536] width 26 height 23
click at [504, 277] on link "N/A" at bounding box center [500, 284] width 18 height 15
type input "***"
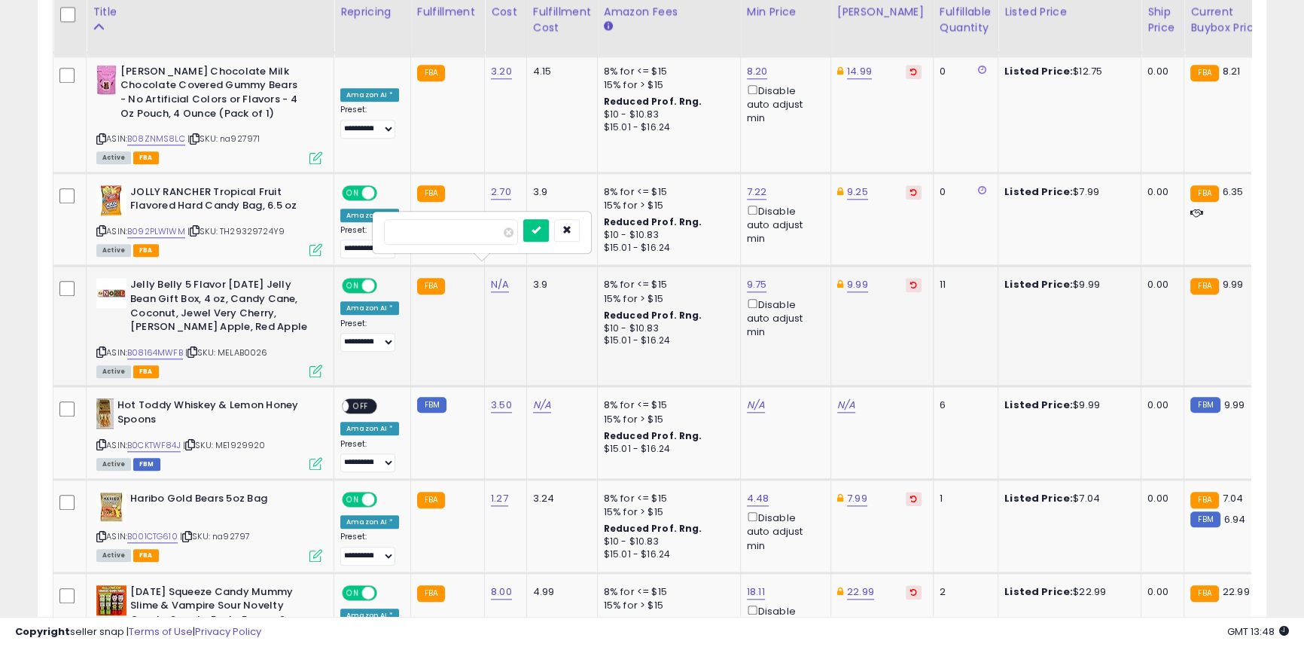
click button "submit" at bounding box center [536, 230] width 26 height 23
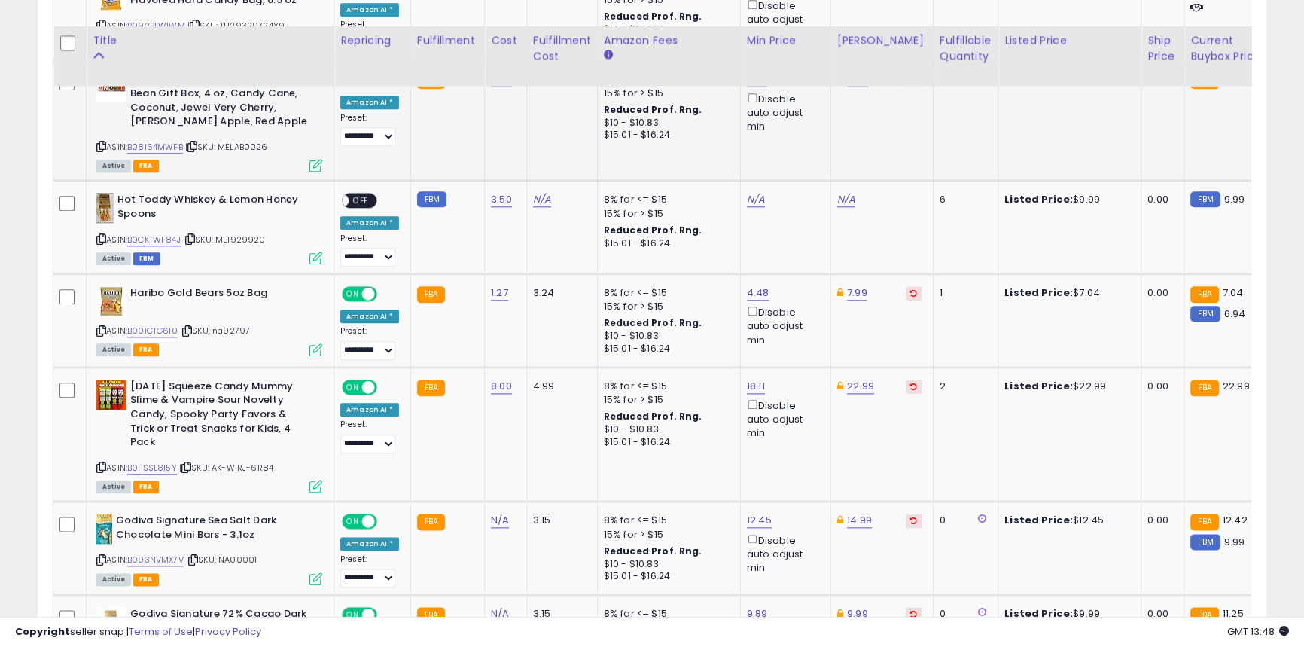
scroll to position [2326, 0]
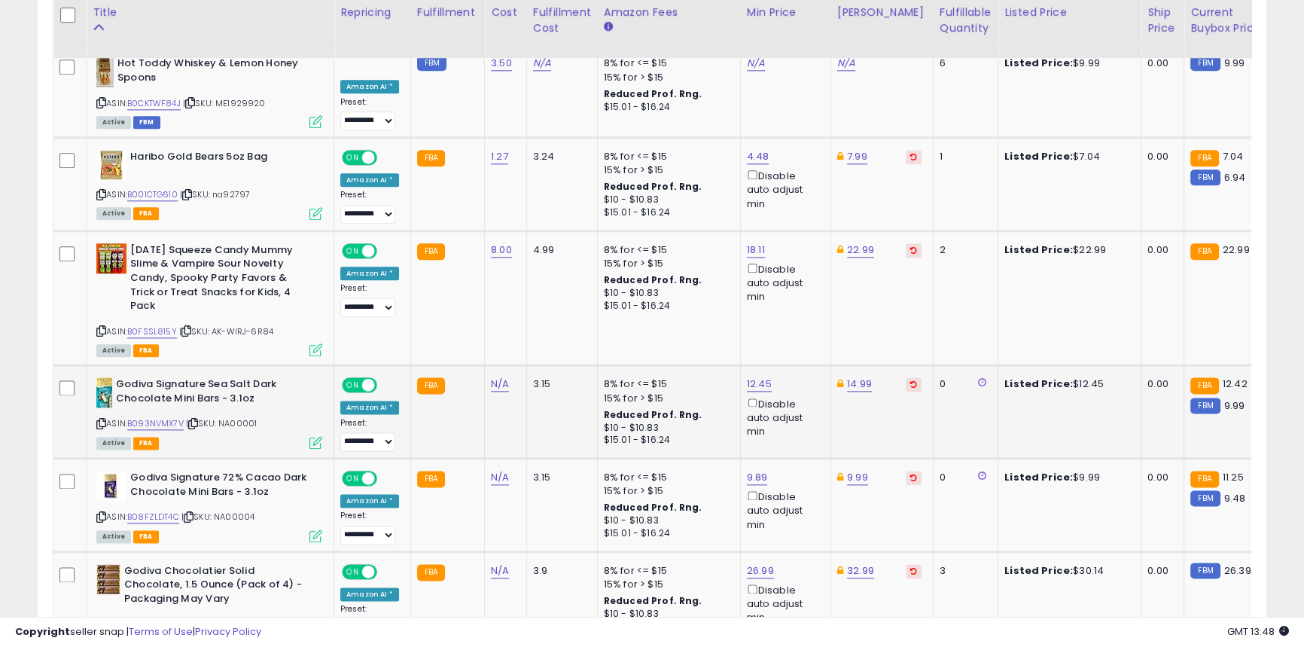
click at [136, 377] on b "Godiva Signature Sea Salt Dark Chocolate Mini Bars - 3.1oz" at bounding box center [207, 393] width 183 height 32
copy b "Godiva"
click at [491, 376] on link "N/A" at bounding box center [500, 383] width 18 height 15
type input "****"
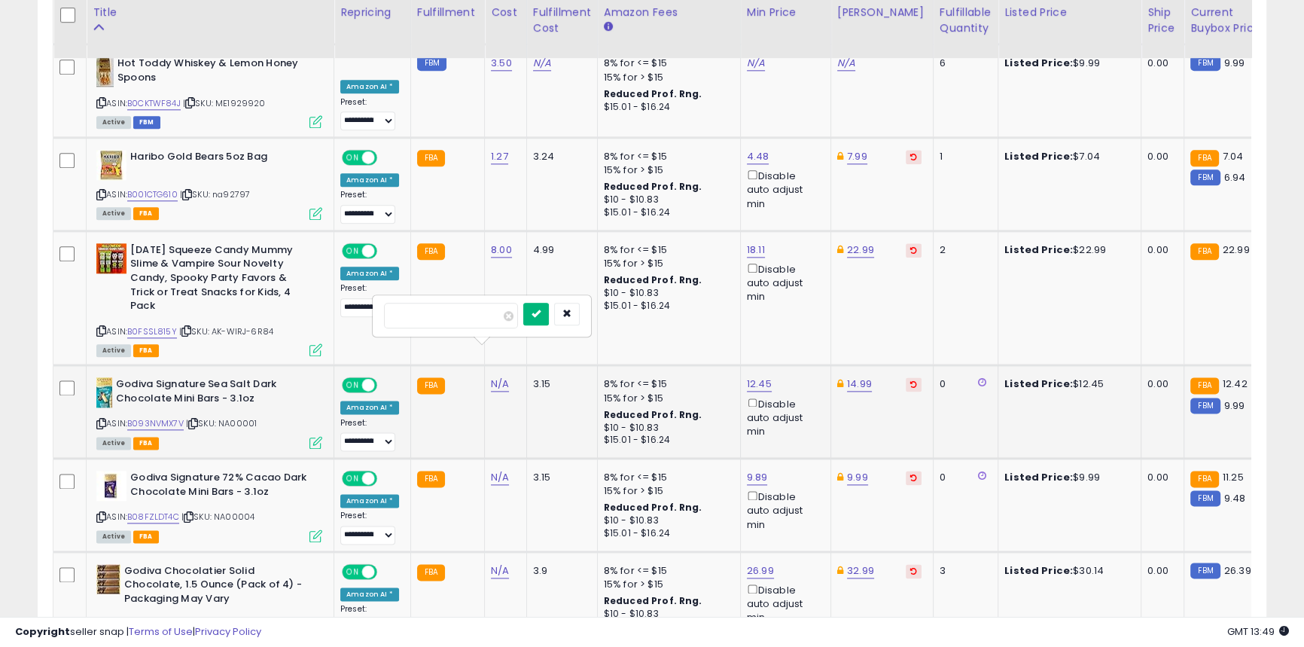
drag, startPoint x: 558, startPoint y: 313, endPoint x: 552, endPoint y: 307, distance: 8.5
click at [549, 312] on button "submit" at bounding box center [536, 314] width 26 height 23
click at [497, 470] on link "N/A" at bounding box center [500, 477] width 18 height 15
type input "****"
click at [549, 415] on button "submit" at bounding box center [536, 406] width 26 height 23
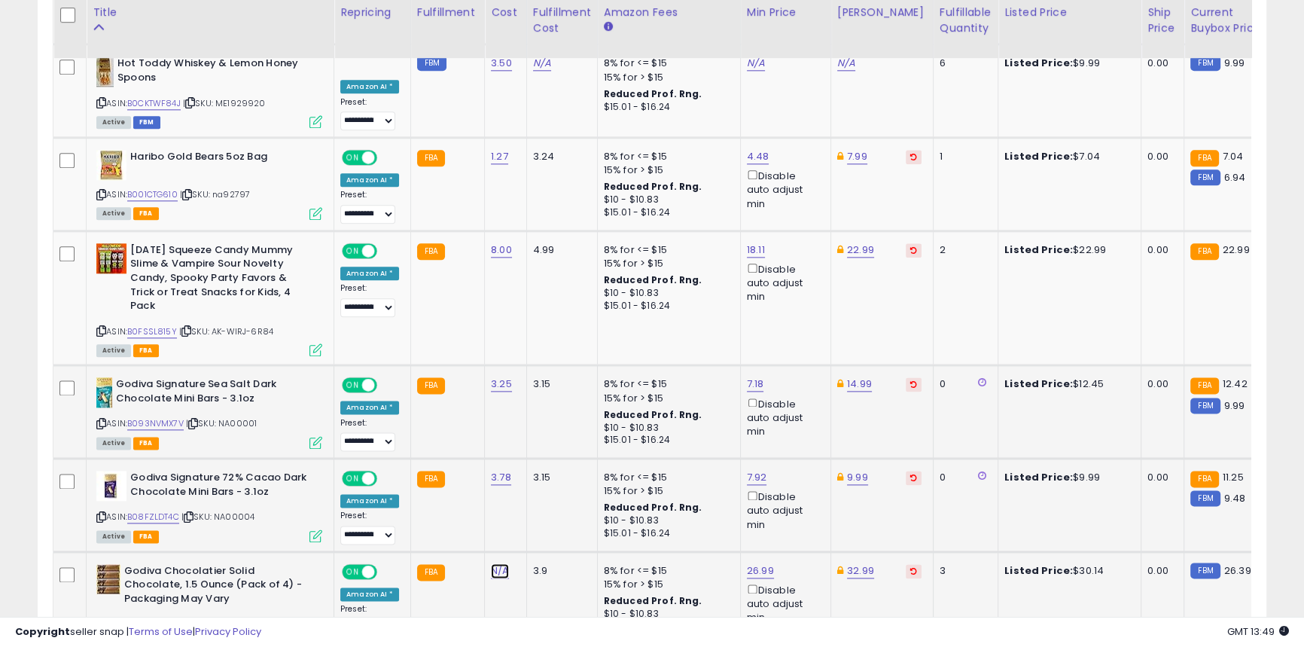
drag, startPoint x: 497, startPoint y: 541, endPoint x: 486, endPoint y: 542, distance: 10.6
click at [497, 563] on link "N/A" at bounding box center [500, 570] width 18 height 15
type input "*****"
click button "submit" at bounding box center [536, 499] width 26 height 23
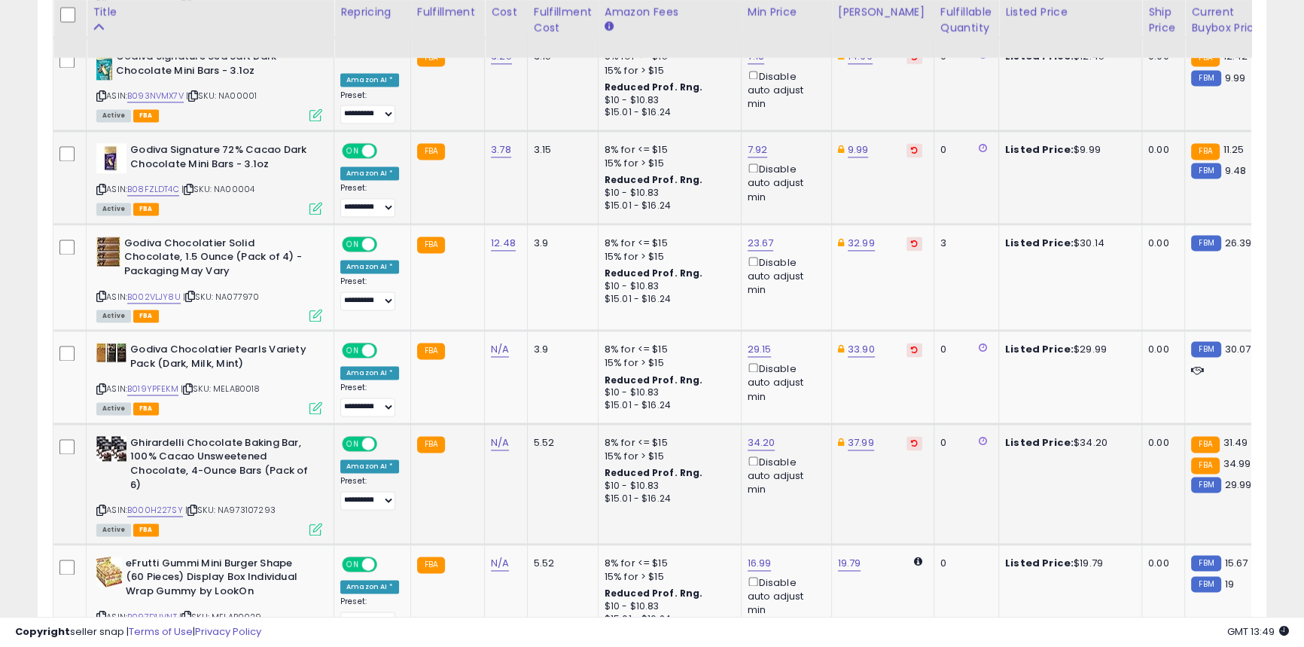
scroll to position [2668, 0]
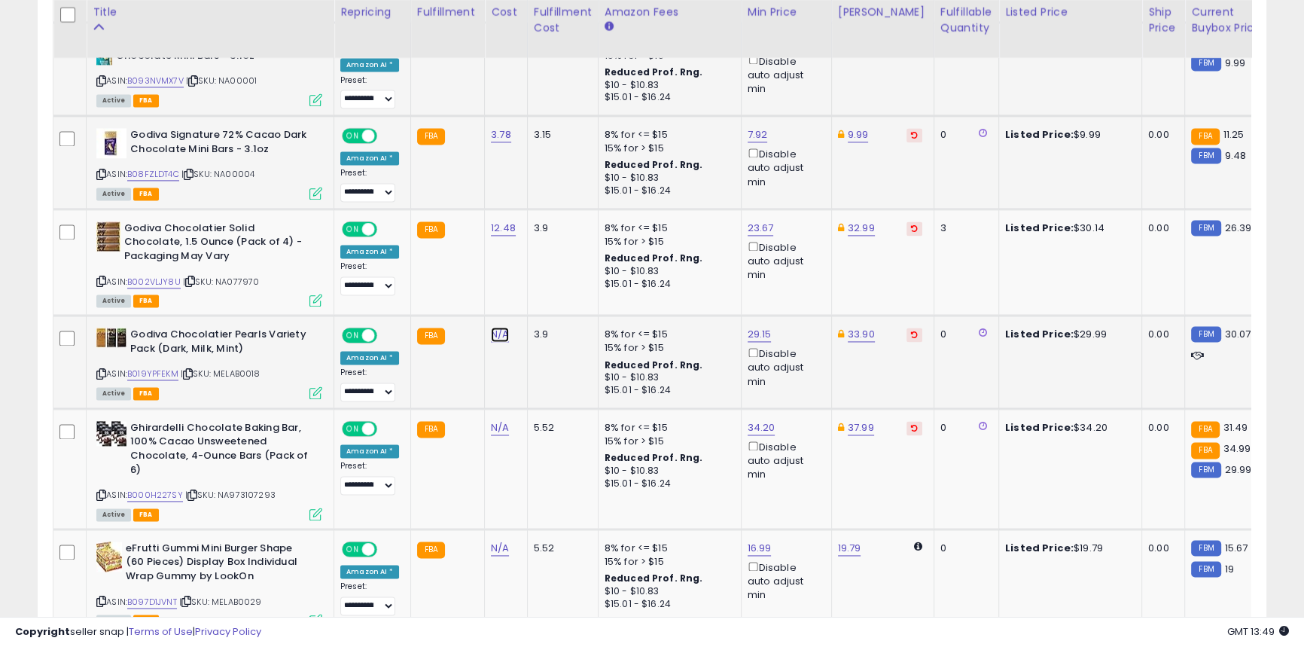
click at [492, 327] on link "N/A" at bounding box center [500, 334] width 18 height 15
type input "*****"
click button "submit" at bounding box center [536, 263] width 26 height 23
drag, startPoint x: 190, startPoint y: 409, endPoint x: 130, endPoint y: 410, distance: 59.5
click at [130, 421] on b "Ghirardelli Chocolate Baking Bar, 100% Cacao Unsweetened Chocolate, 4-Ounce Bar…" at bounding box center [221, 450] width 183 height 59
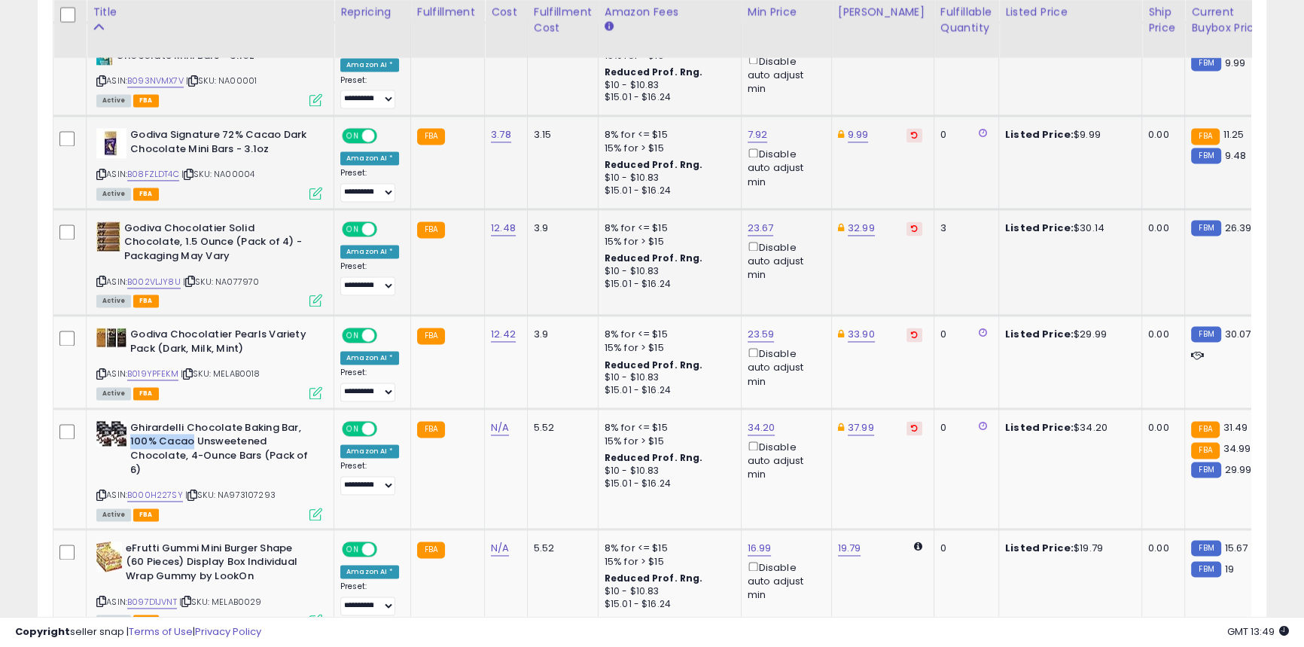
copy b "100% Cacao"
drag, startPoint x: 104, startPoint y: 564, endPoint x: 93, endPoint y: 542, distance: 24.6
click at [104, 597] on icon at bounding box center [101, 601] width 10 height 8
click at [504, 421] on div "N/A" at bounding box center [503, 428] width 25 height 14
click at [492, 420] on link "N/A" at bounding box center [500, 427] width 18 height 15
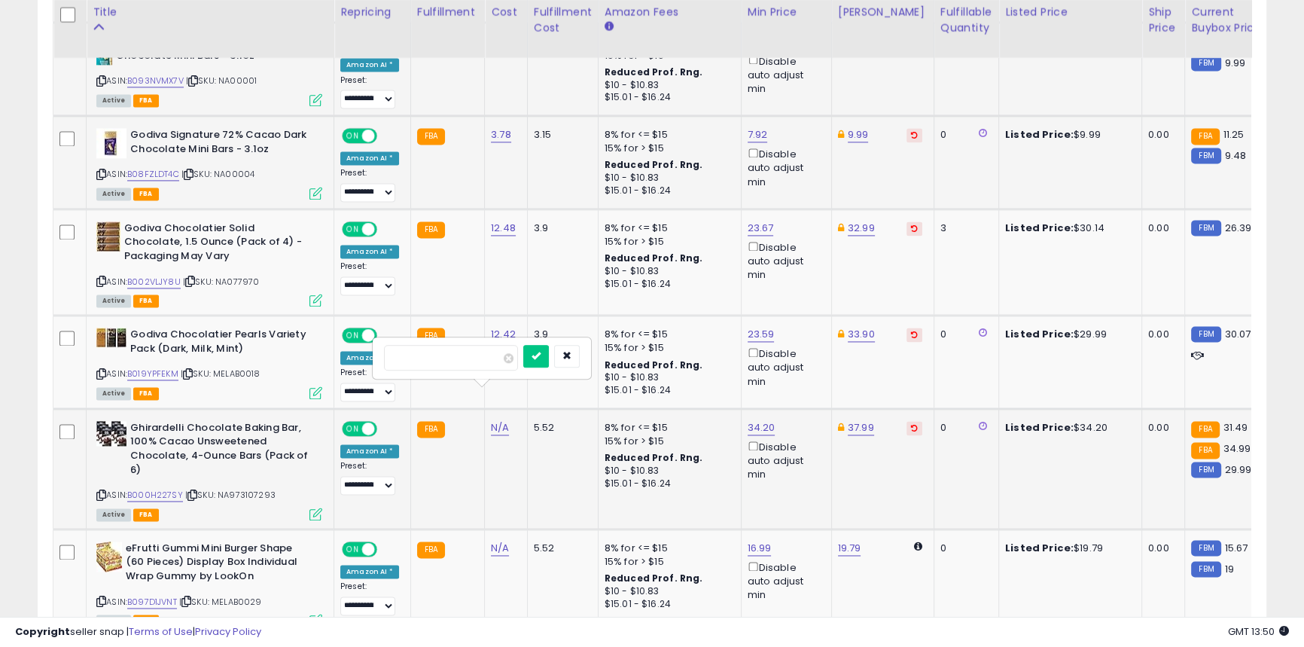
type input "****"
click button "submit" at bounding box center [536, 356] width 26 height 23
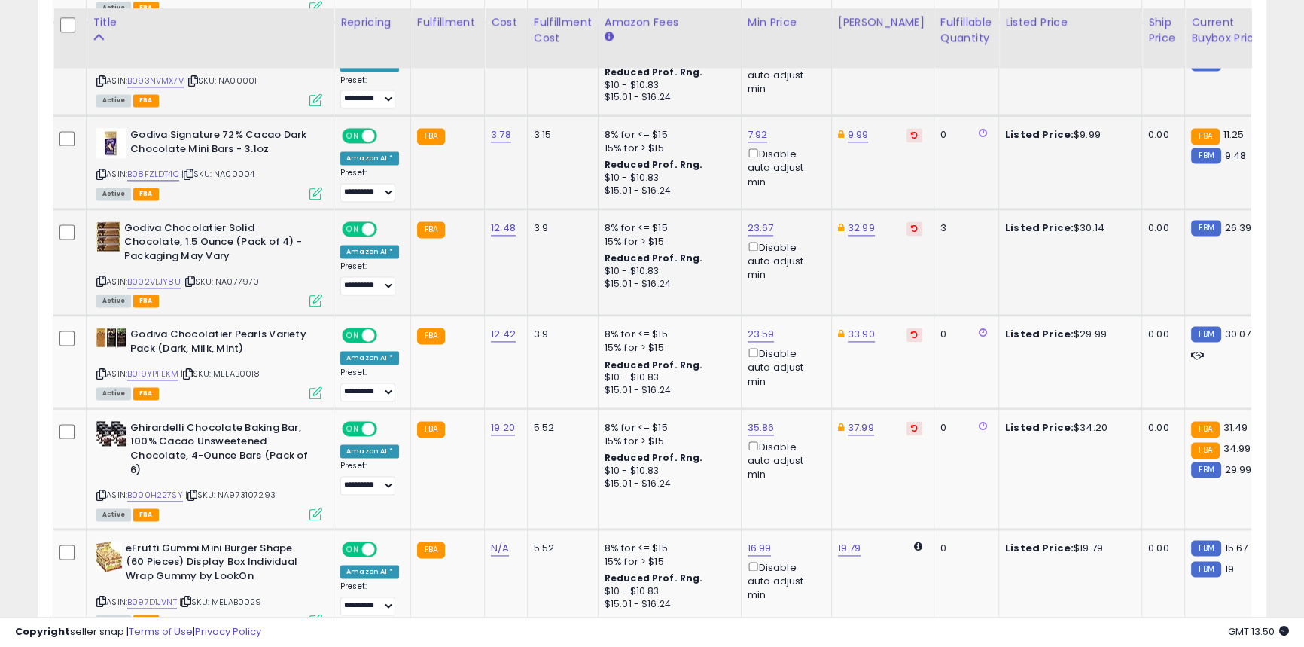
scroll to position [2805, 0]
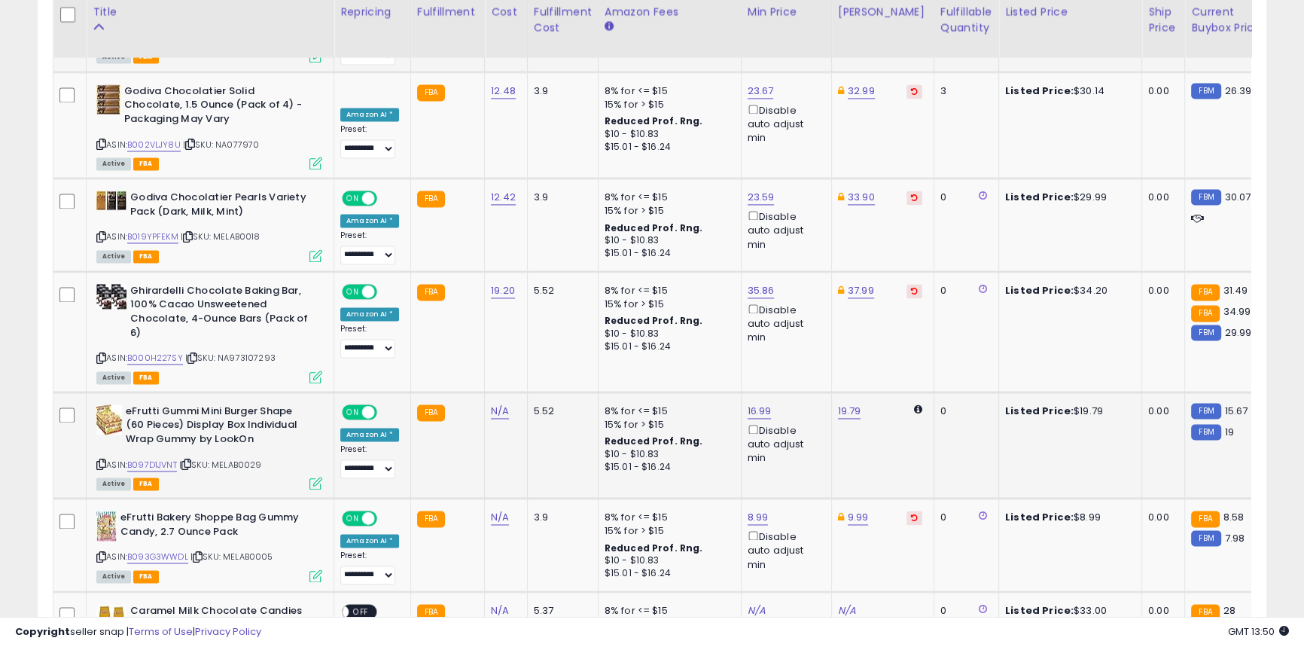
click at [243, 404] on b "eFrutti Gummi Mini Burger Shape (60 Pieces) Display Box Individual Wrap Gummy b…" at bounding box center [217, 427] width 183 height 46
click at [236, 404] on b "eFrutti Gummi Mini Burger Shape (60 Pieces) Display Box Individual Wrap Gummy b…" at bounding box center [217, 427] width 183 height 46
copy b "Burger"
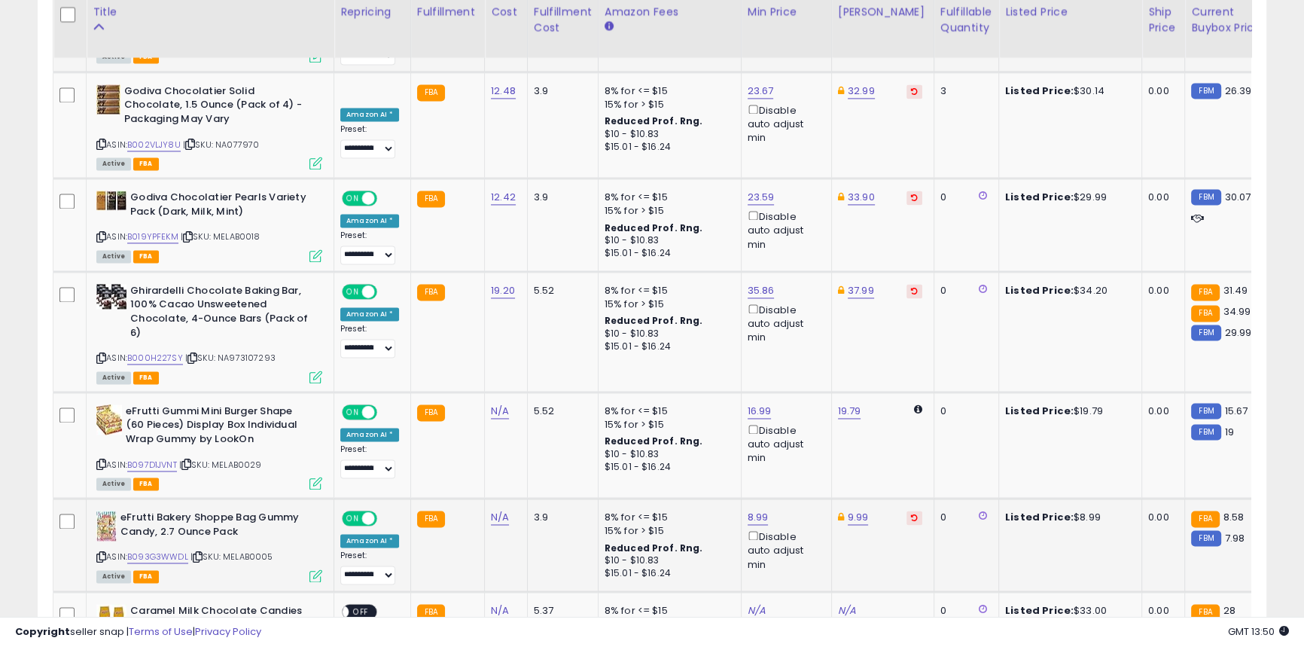
click at [143, 510] on b "eFrutti Bakery Shoppe Bag Gummy Candy, 2.7 Ounce Pack" at bounding box center [211, 526] width 183 height 32
click at [158, 461] on td "eFrutti Gummi Mini Burger Shape (60 Pieces) Display Box Individual Wrap Gummy b…" at bounding box center [211, 444] width 248 height 106
click at [168, 510] on b "eFrutti Bakery Shoppe Bag Gummy Candy, 2.7 Ounce Pack" at bounding box center [211, 526] width 183 height 32
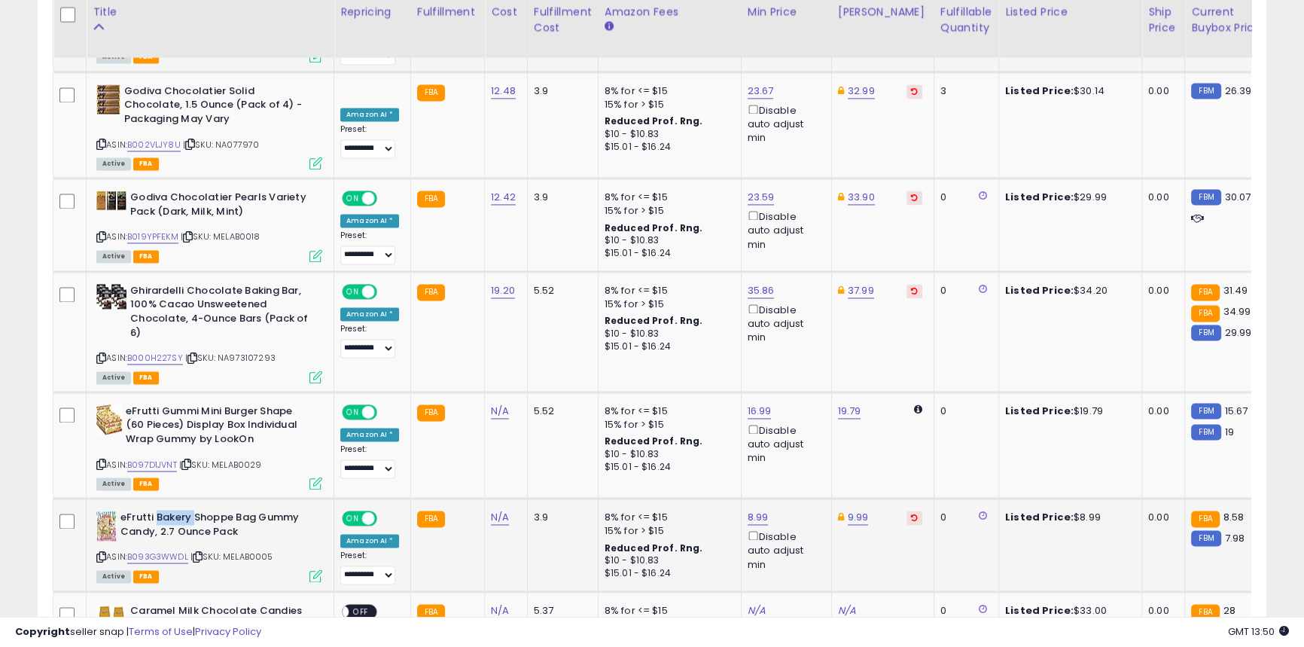
click at [168, 510] on b "eFrutti Bakery Shoppe Bag Gummy Candy, 2.7 Ounce Pack" at bounding box center [211, 526] width 183 height 32
copy b "eFrutti Bakery Shoppe Bag Gummy Candy, 2.7 Ounce Pack"
click at [496, 510] on link "N/A" at bounding box center [500, 517] width 18 height 15
type input "***"
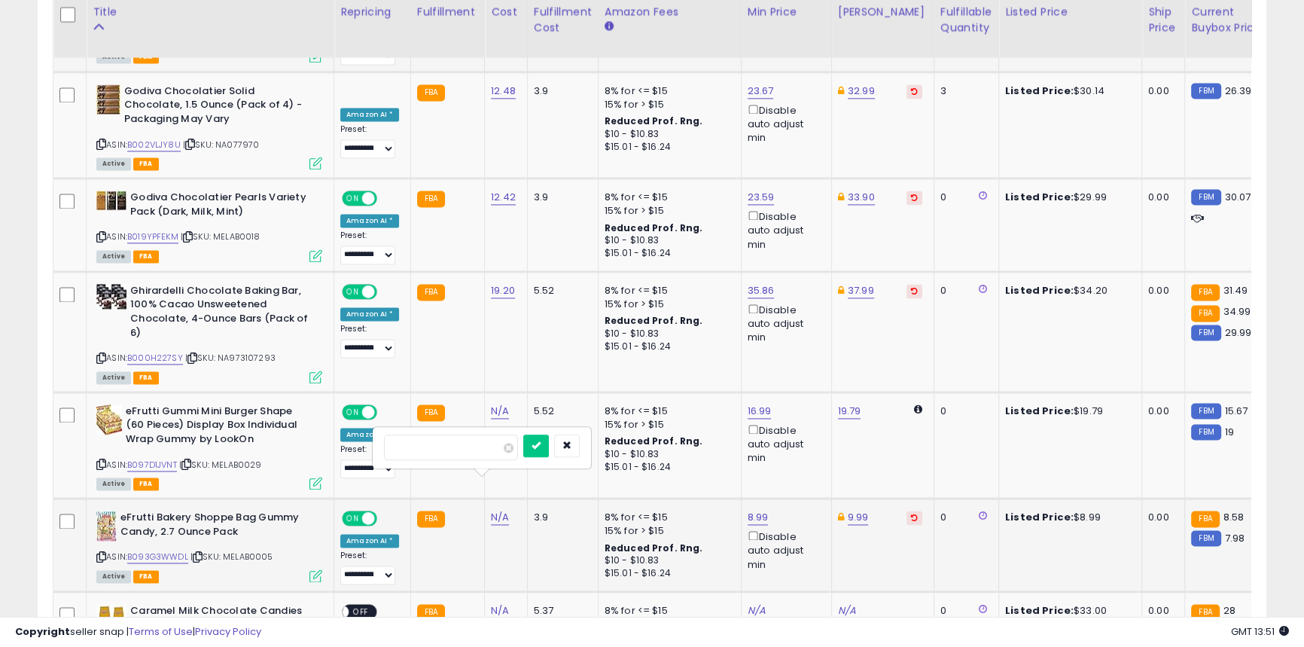
click button "submit" at bounding box center [536, 445] width 26 height 23
click at [135, 604] on b "Caramel Milk Chocolate Candies 10 oz Box (Pack of 2) Chewy Caramel Center Coate…" at bounding box center [221, 647] width 183 height 87
copy b "Caramel"
click at [496, 603] on link "N/A" at bounding box center [500, 610] width 18 height 15
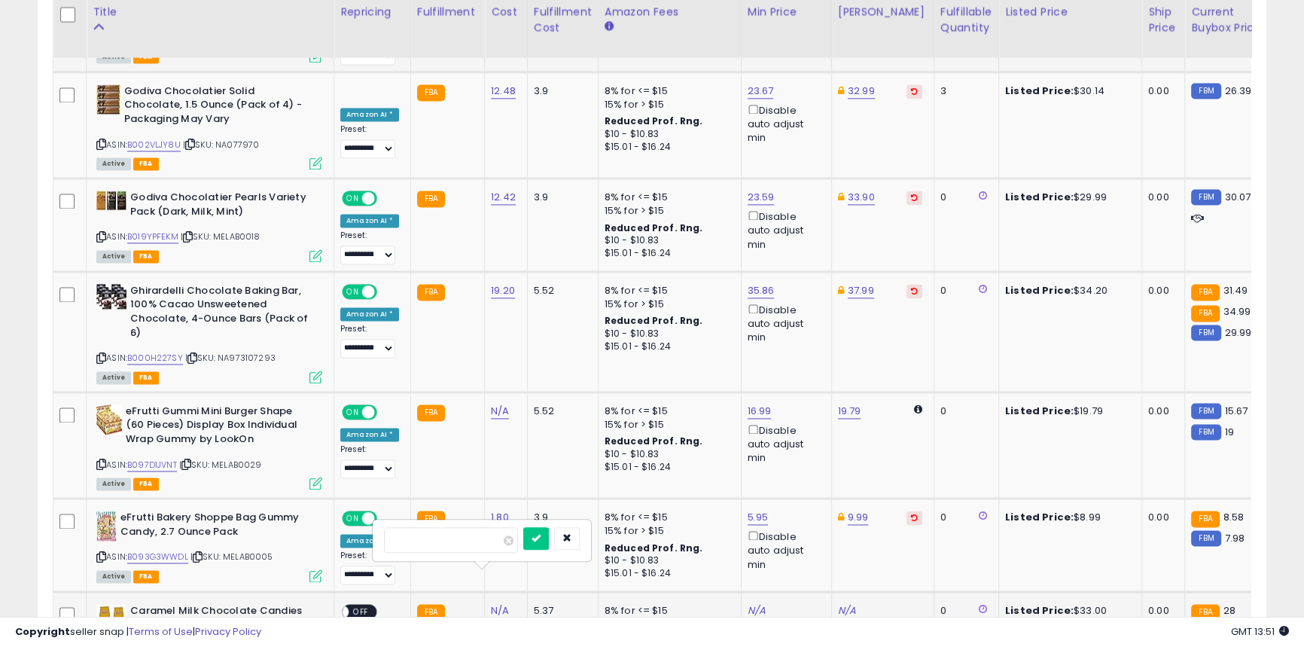
type input "***"
click button "submit" at bounding box center [536, 538] width 26 height 23
click at [494, 403] on link "N/A" at bounding box center [500, 410] width 18 height 15
type input "****"
click button "submit" at bounding box center [536, 339] width 26 height 23
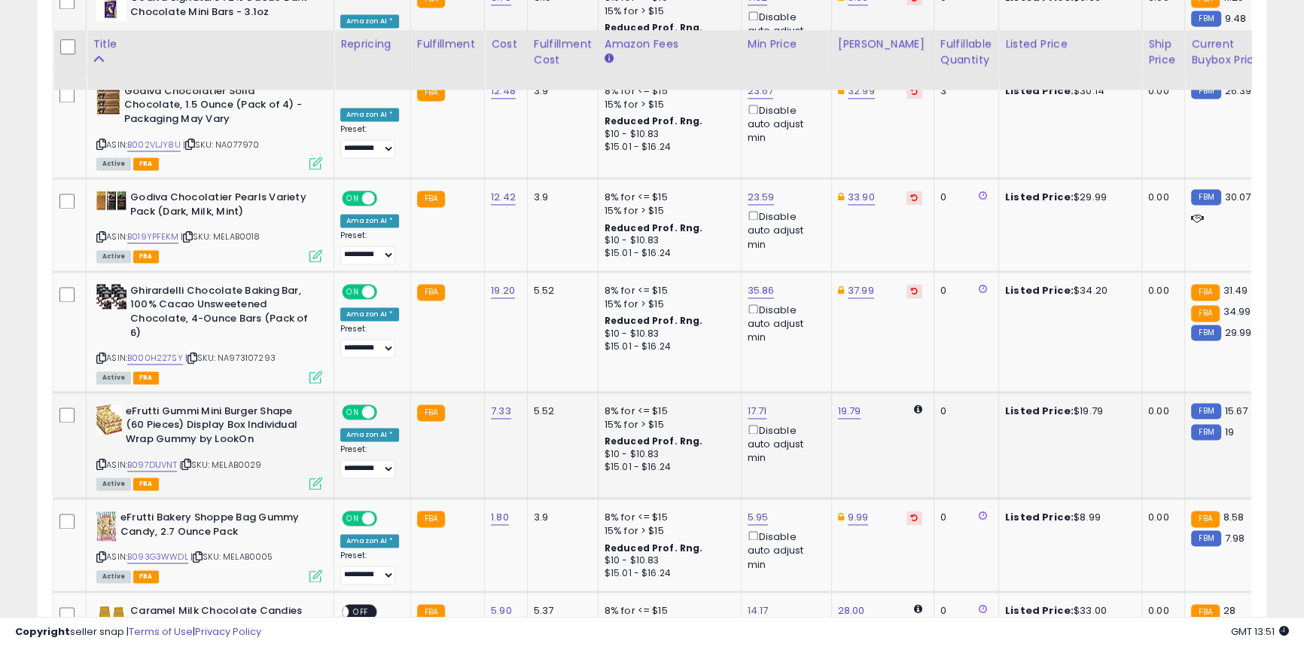
scroll to position [3078, 0]
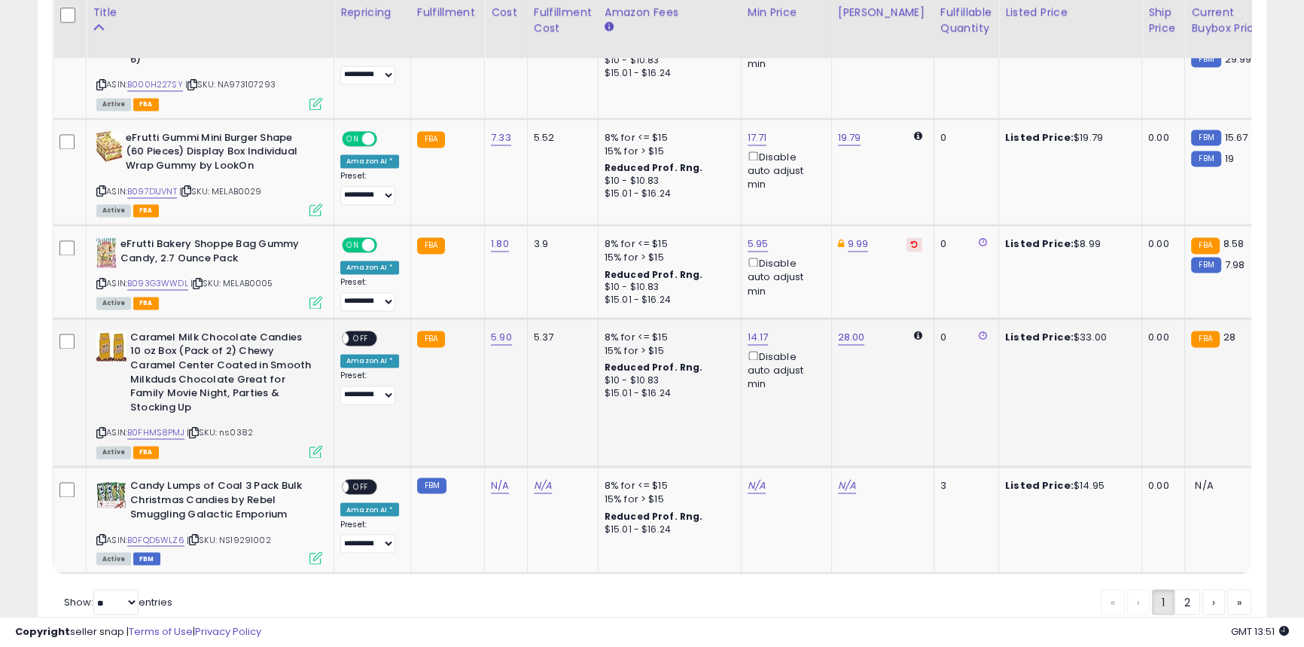
click at [356, 318] on td "**********" at bounding box center [372, 392] width 77 height 148
click at [353, 331] on div "ON OFF" at bounding box center [335, 337] width 35 height 13
click at [354, 331] on span "OFF" at bounding box center [360, 337] width 24 height 13
click at [491, 478] on link "N/A" at bounding box center [500, 485] width 18 height 15
type input "***"
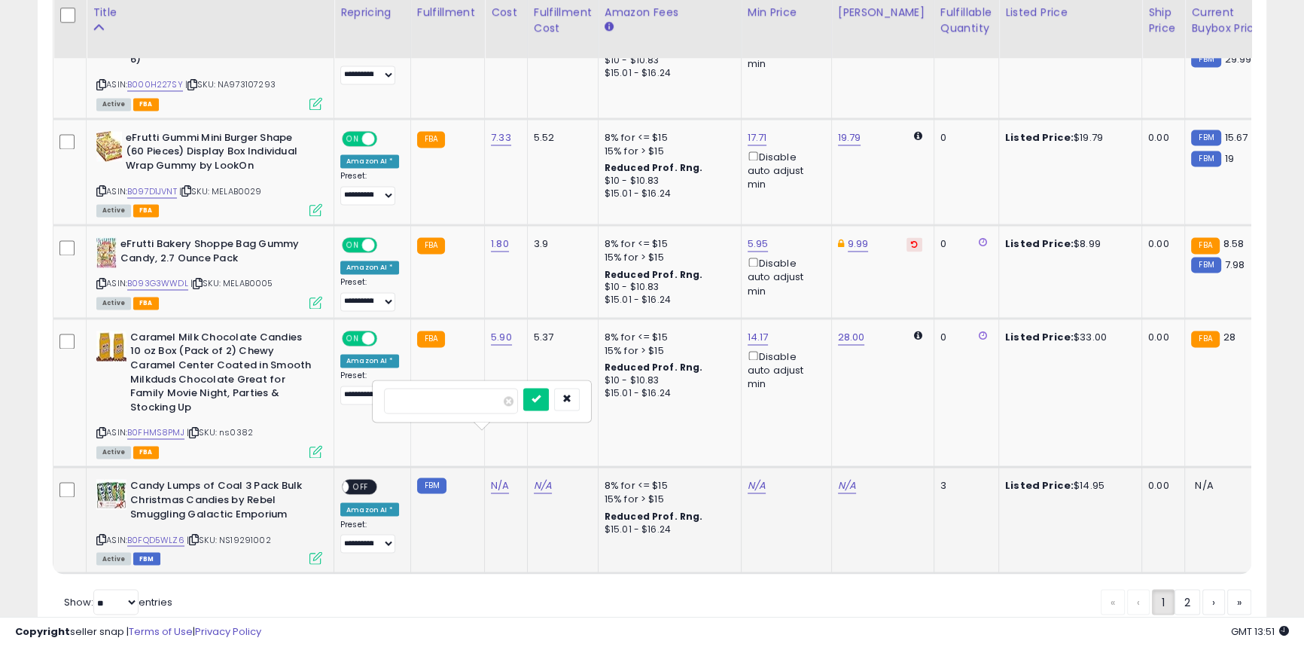
click button "submit" at bounding box center [536, 399] width 26 height 23
click at [361, 480] on span "OFF" at bounding box center [360, 486] width 24 height 13
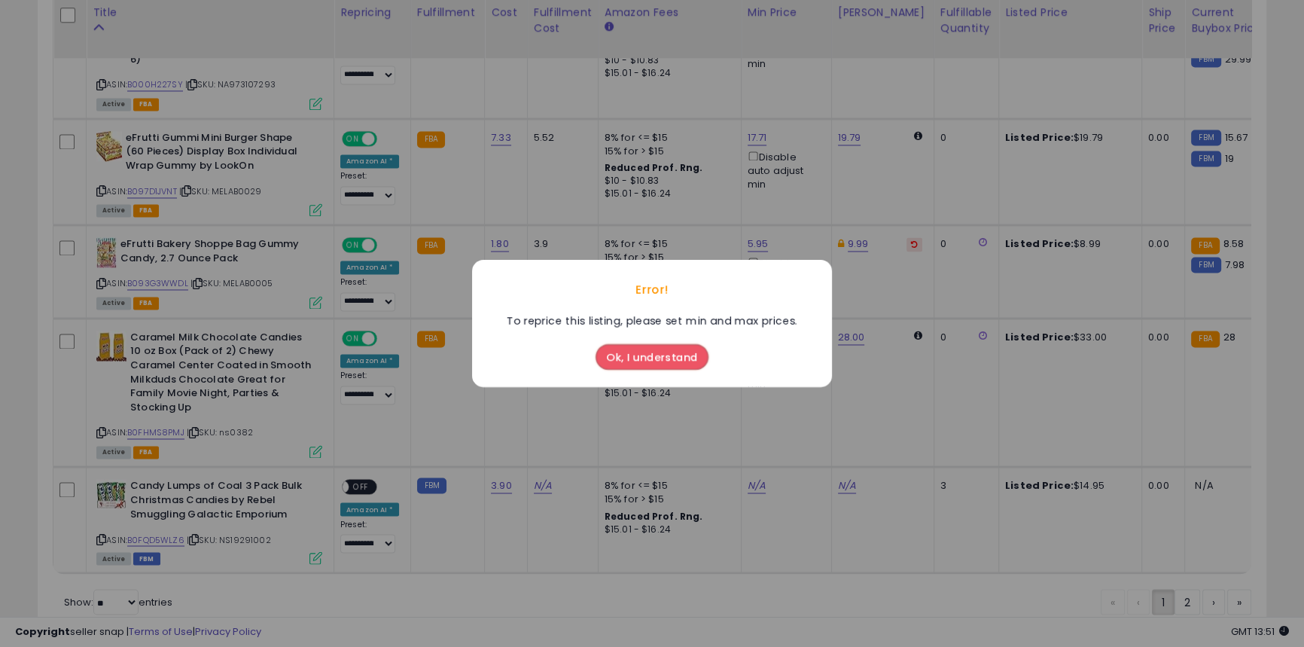
click at [646, 367] on button "Ok, I understand" at bounding box center [651, 357] width 113 height 26
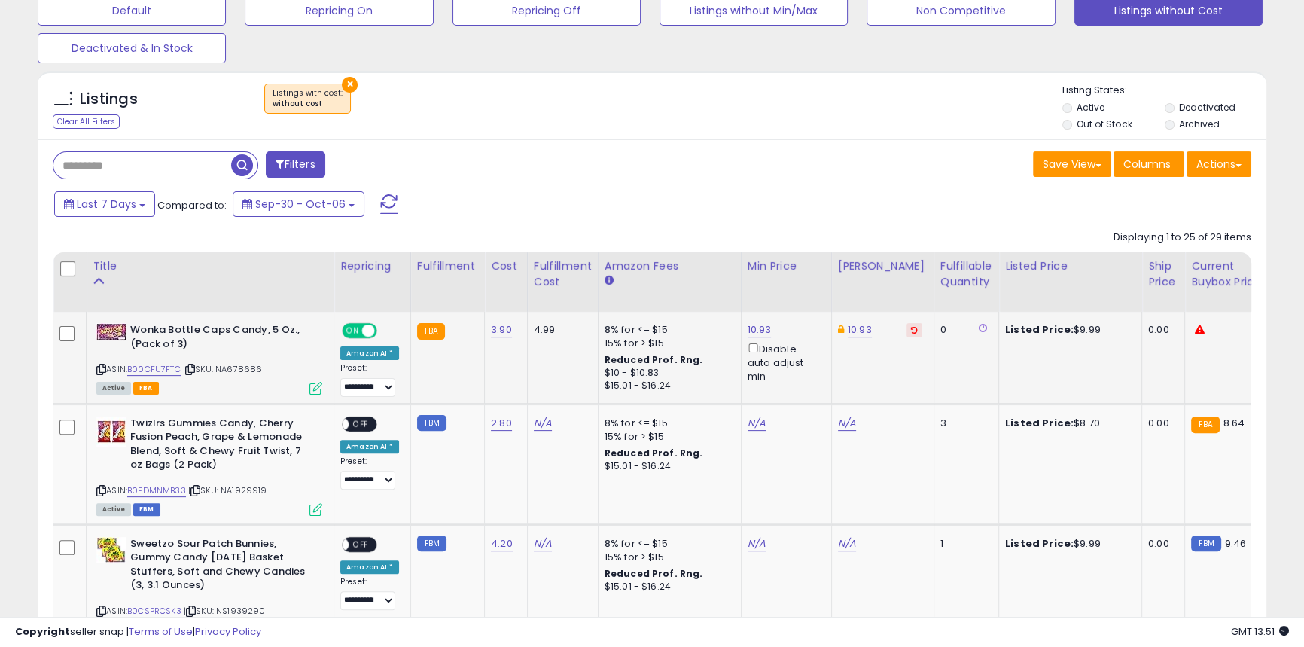
scroll to position [547, 0]
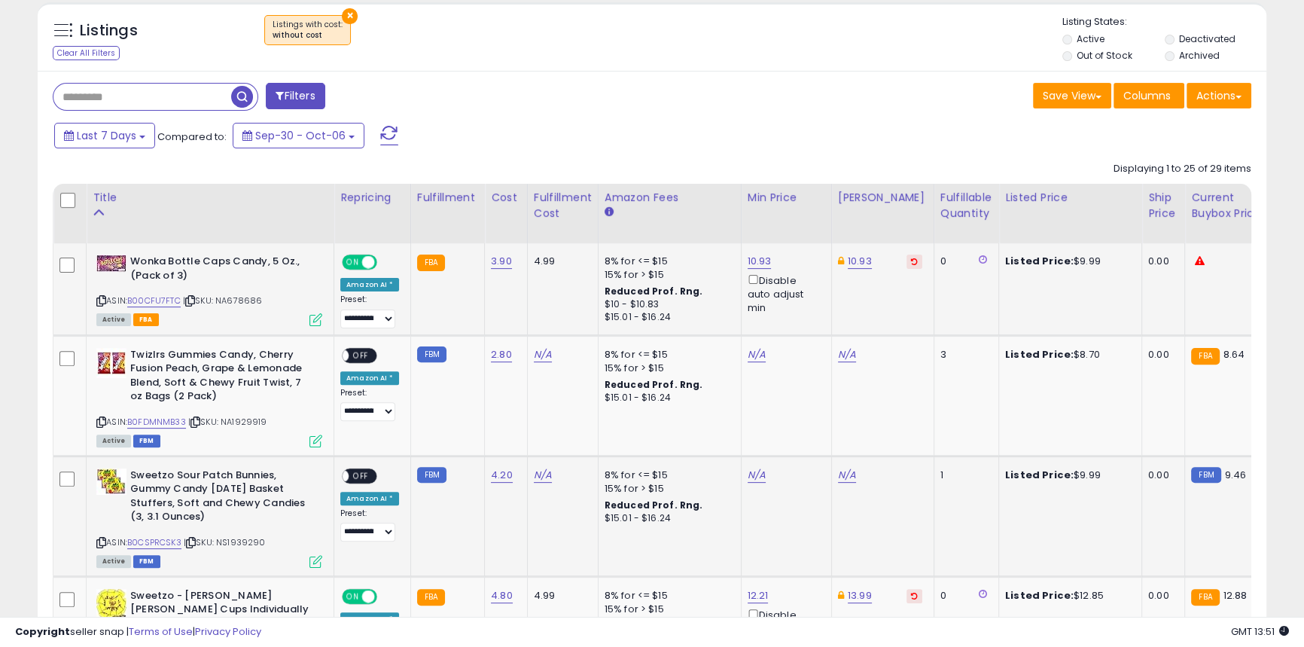
click at [343, 482] on div "**********" at bounding box center [369, 505] width 59 height 74
click at [348, 475] on span "OFF" at bounding box center [360, 475] width 24 height 13
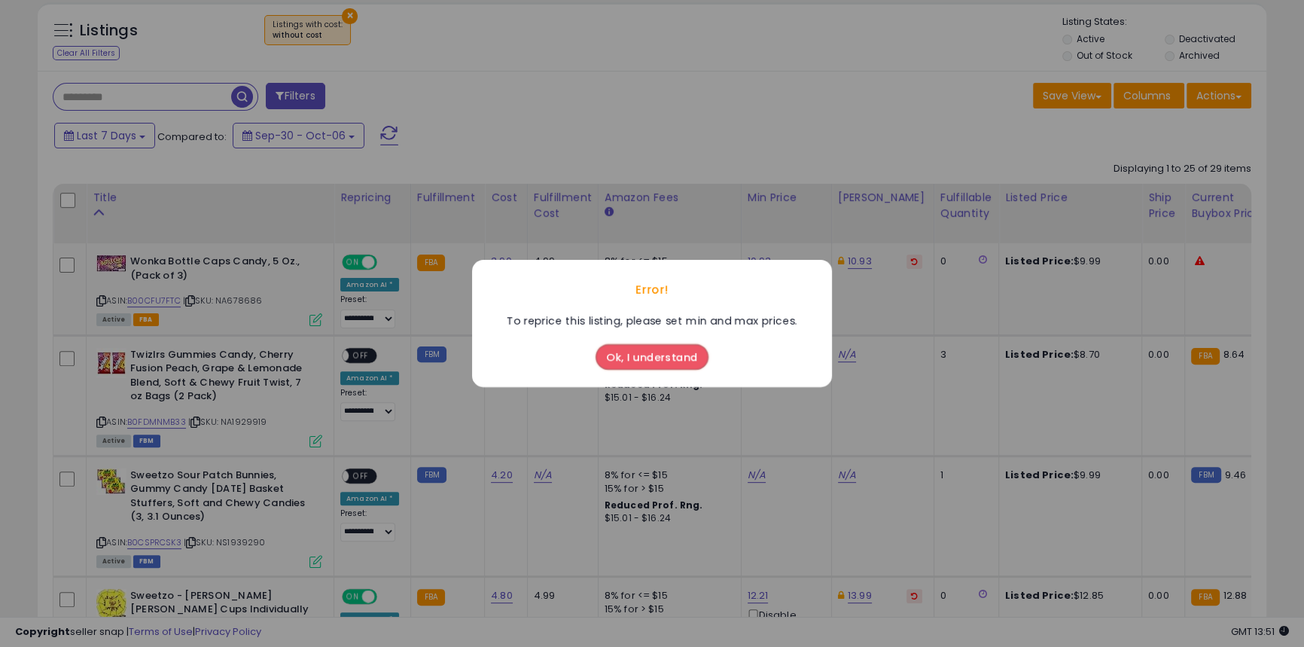
click at [622, 353] on button "Ok, I understand" at bounding box center [651, 357] width 113 height 26
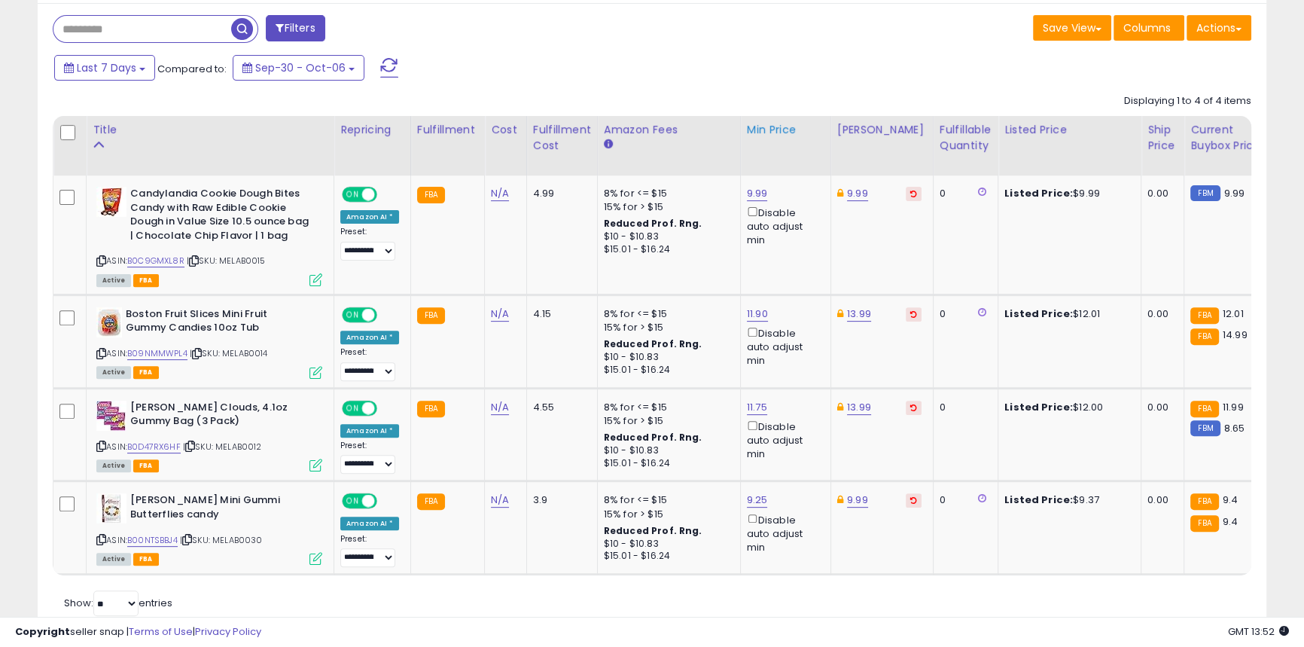
scroll to position [670, 0]
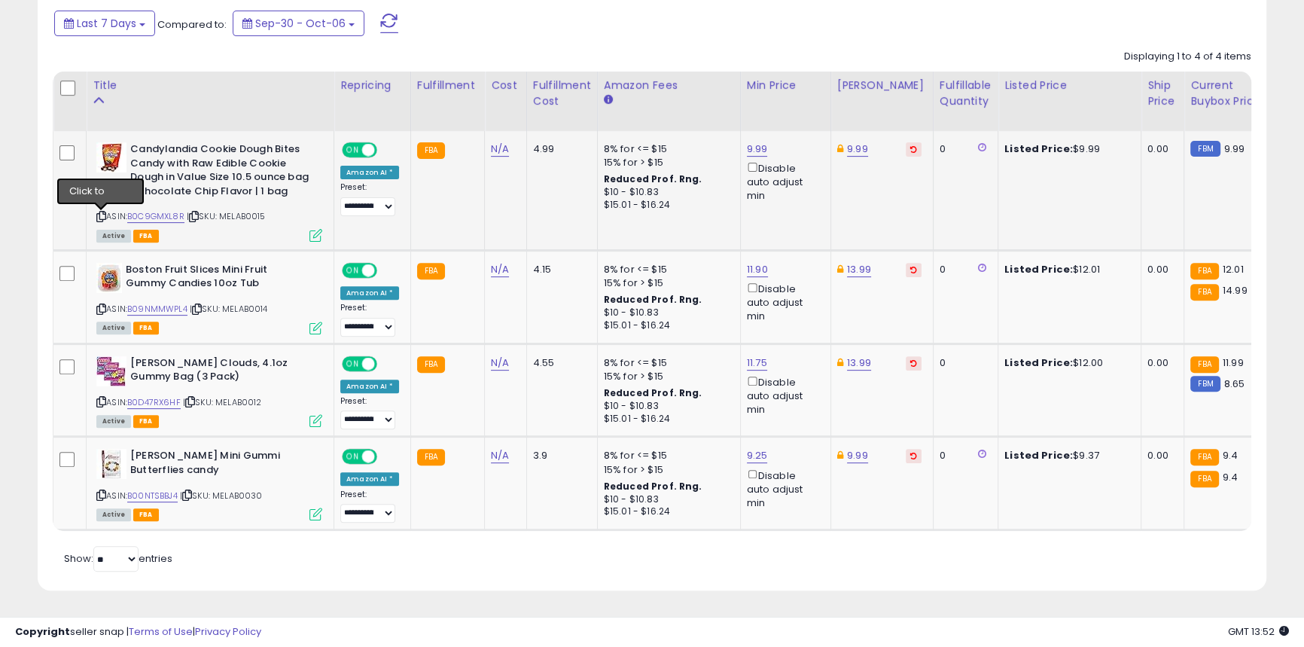
click at [99, 212] on icon at bounding box center [101, 216] width 10 height 8
drag, startPoint x: 202, startPoint y: 140, endPoint x: 270, endPoint y: 133, distance: 68.8
click at [270, 142] on b "Candylandia Cookie Dough Bites Candy with Raw Edible Cookie Dough in Value Size…" at bounding box center [221, 171] width 183 height 59
copy b "Cookie Dough"
click at [491, 146] on link "N/A" at bounding box center [500, 148] width 18 height 15
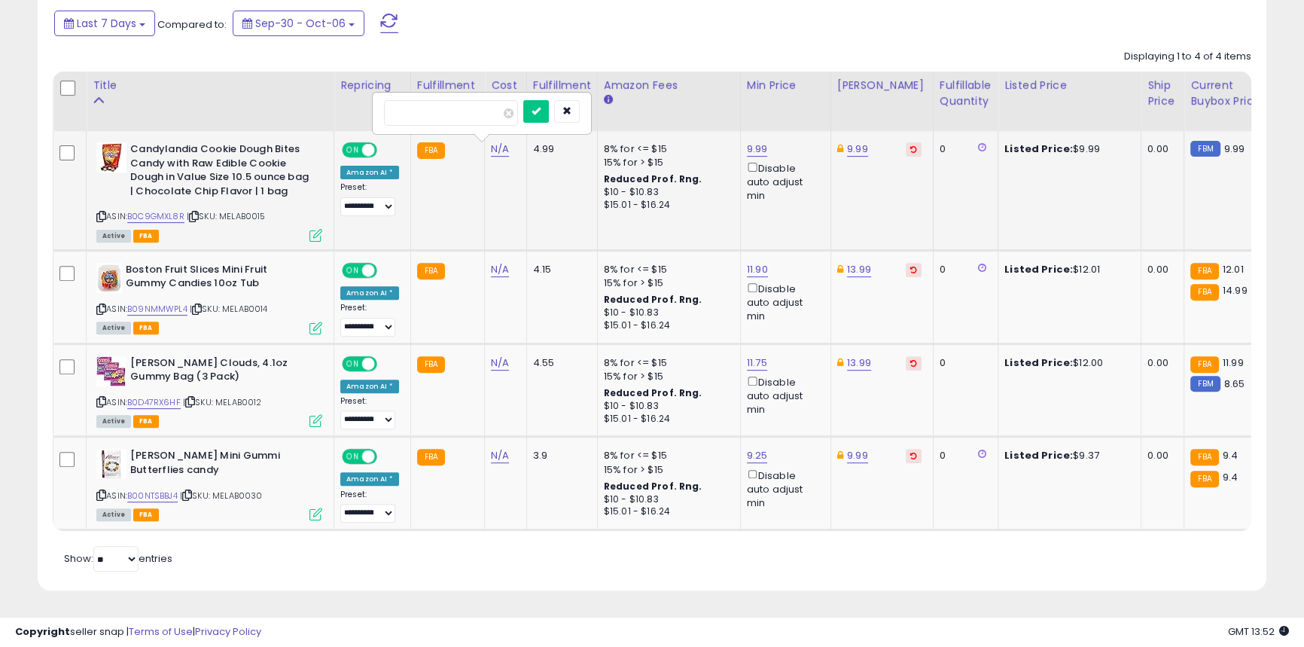
type input "*"
click button "submit" at bounding box center [536, 111] width 26 height 23
click at [503, 355] on link "N/A" at bounding box center [500, 362] width 18 height 15
type input "****"
click button "submit" at bounding box center [536, 324] width 26 height 23
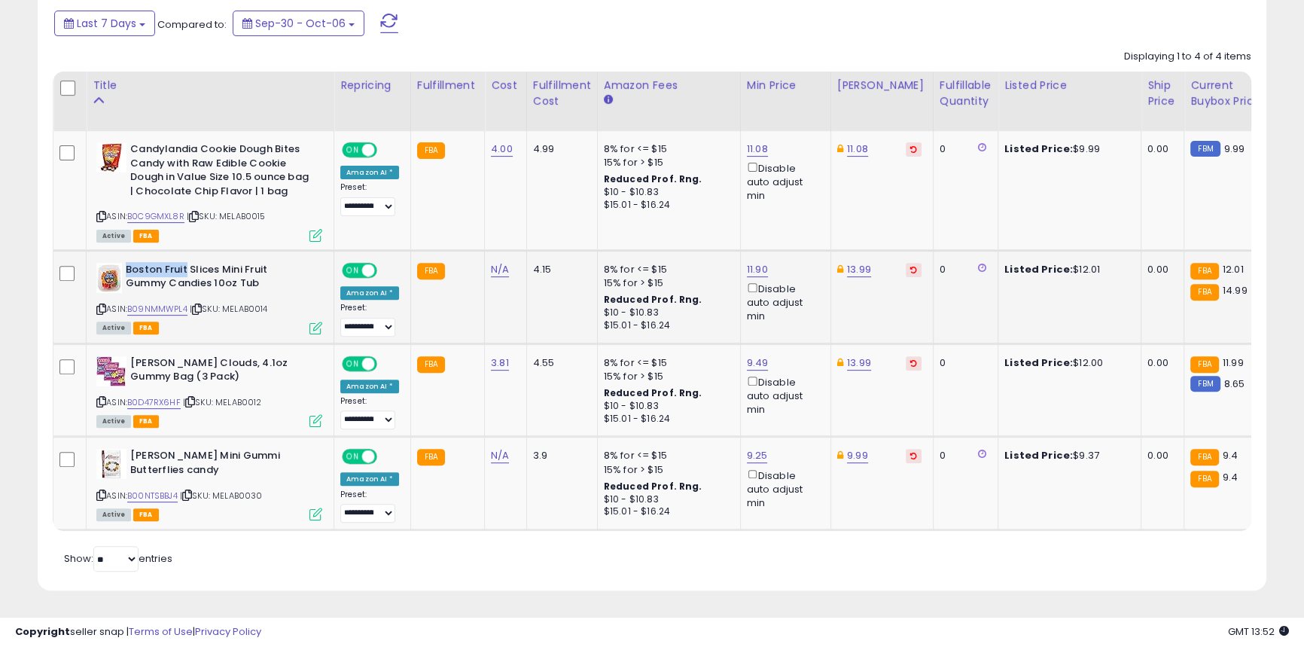
drag, startPoint x: 184, startPoint y: 256, endPoint x: 126, endPoint y: 258, distance: 58.0
click at [126, 263] on b "Boston Fruit Slices Mini Fruit Gummy Candies 10oz Tub" at bounding box center [217, 279] width 183 height 32
copy b "Boston Fruit"
click at [490, 250] on td "N/A" at bounding box center [506, 296] width 42 height 93
click at [491, 262] on link "N/A" at bounding box center [500, 269] width 18 height 15
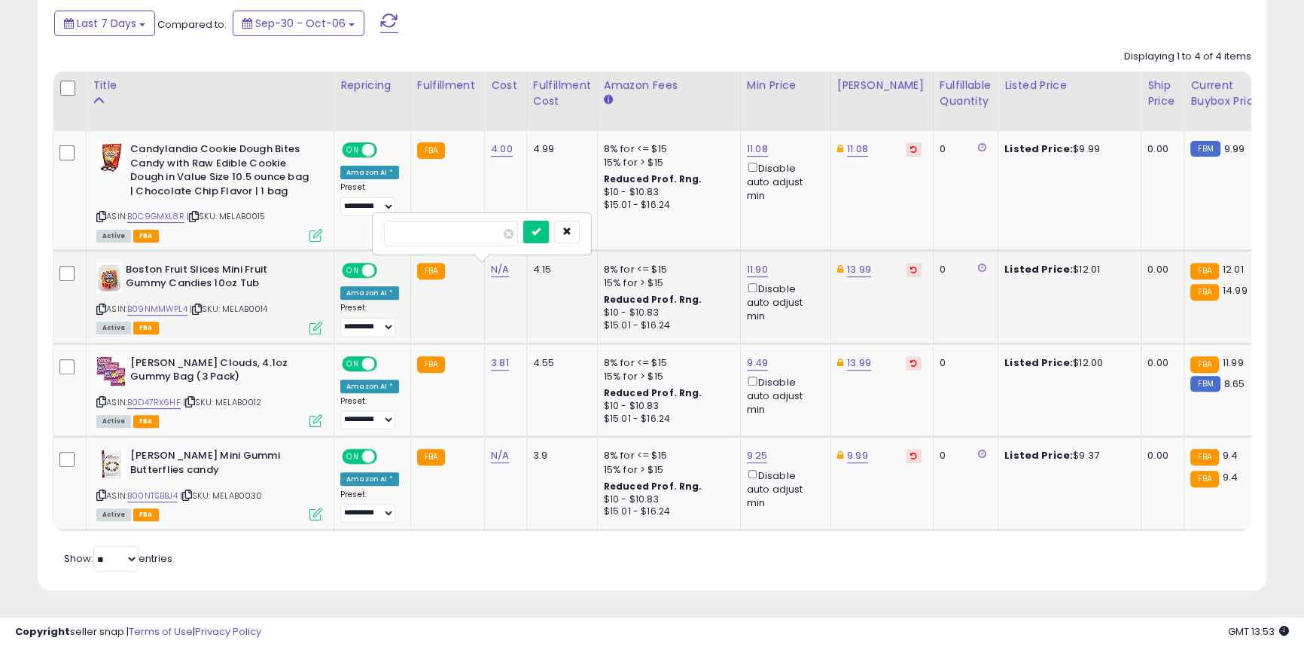
type input "****"
click button "submit" at bounding box center [536, 232] width 26 height 23
click at [259, 454] on b "Albanese Mini Gummi Butterflies candy" at bounding box center [221, 465] width 183 height 32
click at [259, 453] on b "Albanese Mini Gummi Butterflies candy" at bounding box center [221, 465] width 183 height 32
click at [101, 491] on icon at bounding box center [101, 495] width 10 height 8
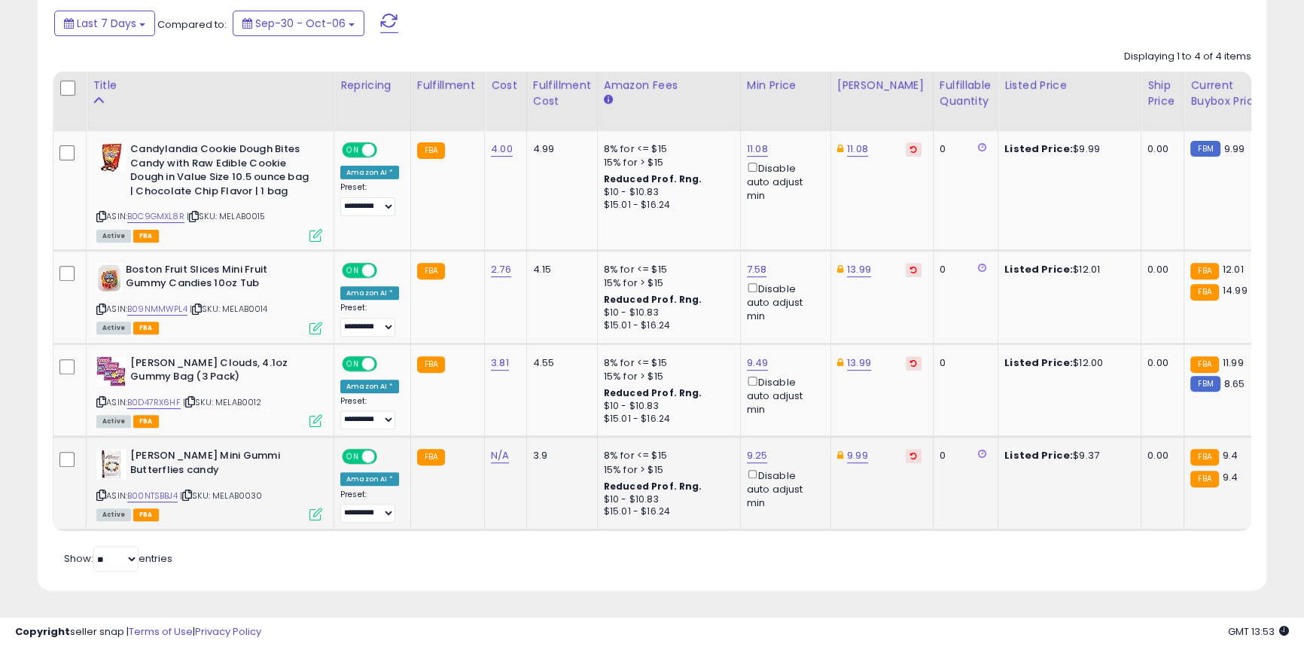
click at [516, 455] on td "N/A" at bounding box center [506, 483] width 42 height 93
click at [499, 450] on link "N/A" at bounding box center [500, 455] width 18 height 15
type input "***"
click button "submit" at bounding box center [536, 417] width 26 height 23
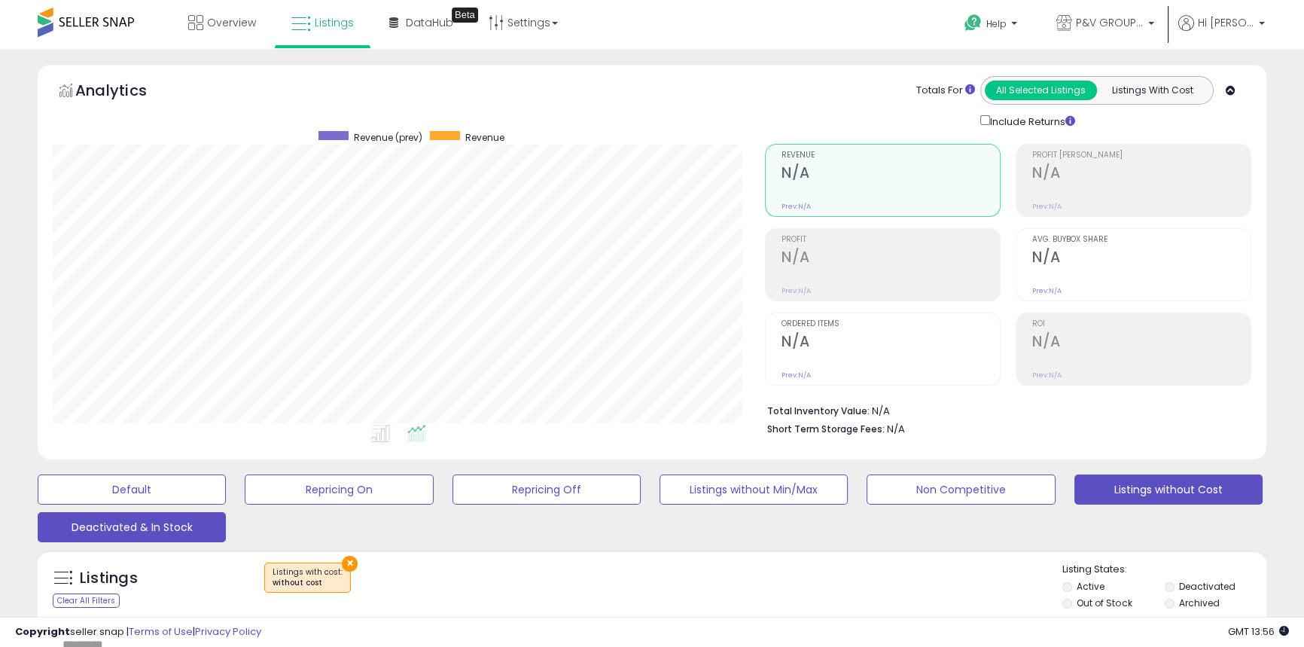
click at [172, 522] on button "Deactivated & In Stock" at bounding box center [132, 527] width 188 height 30
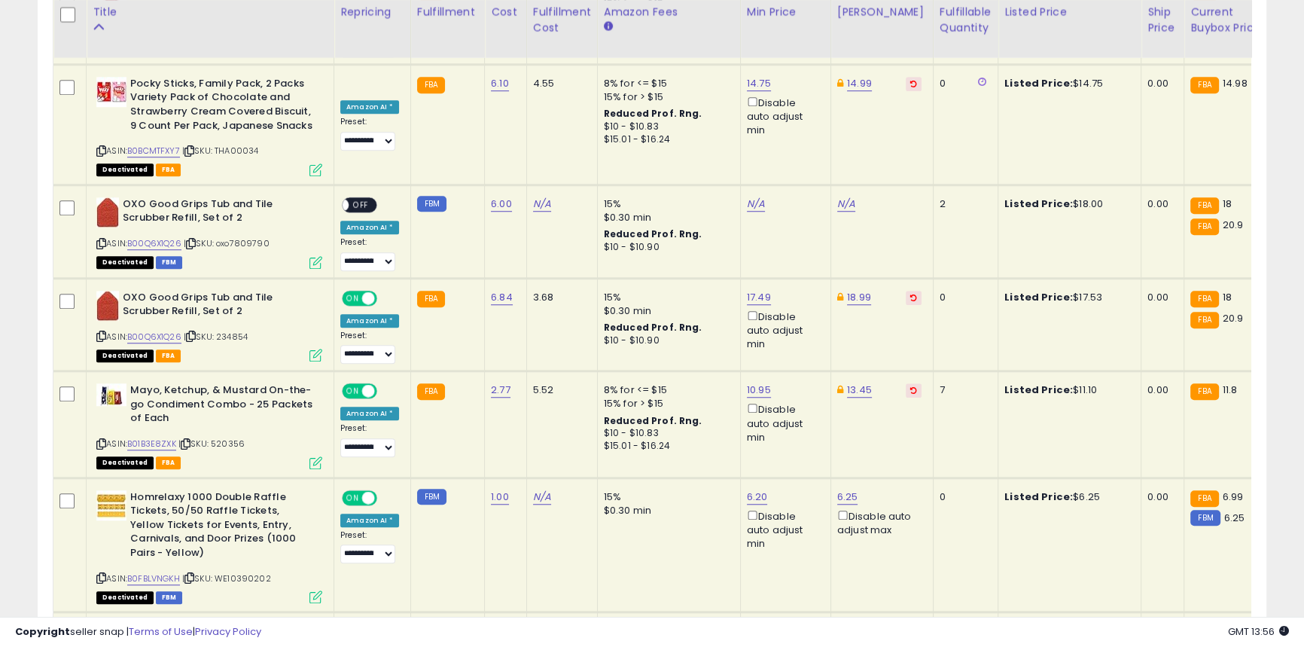
scroll to position [1437, 0]
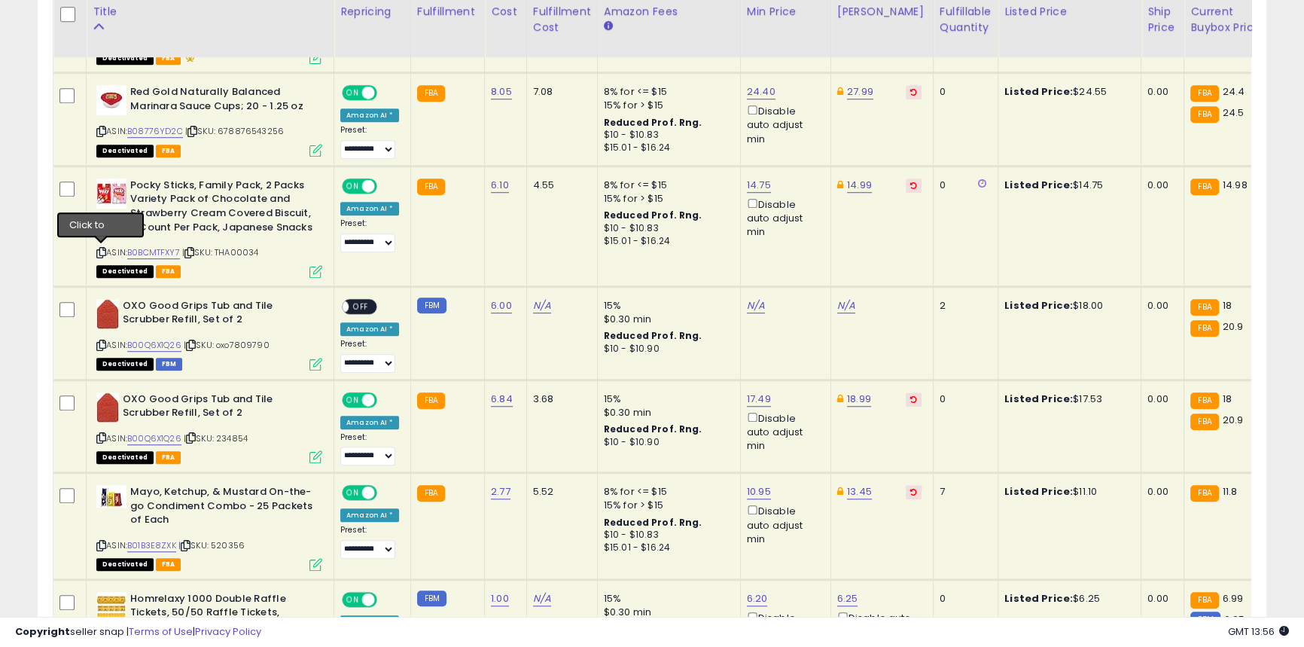
click at [97, 256] on icon at bounding box center [101, 252] width 10 height 8
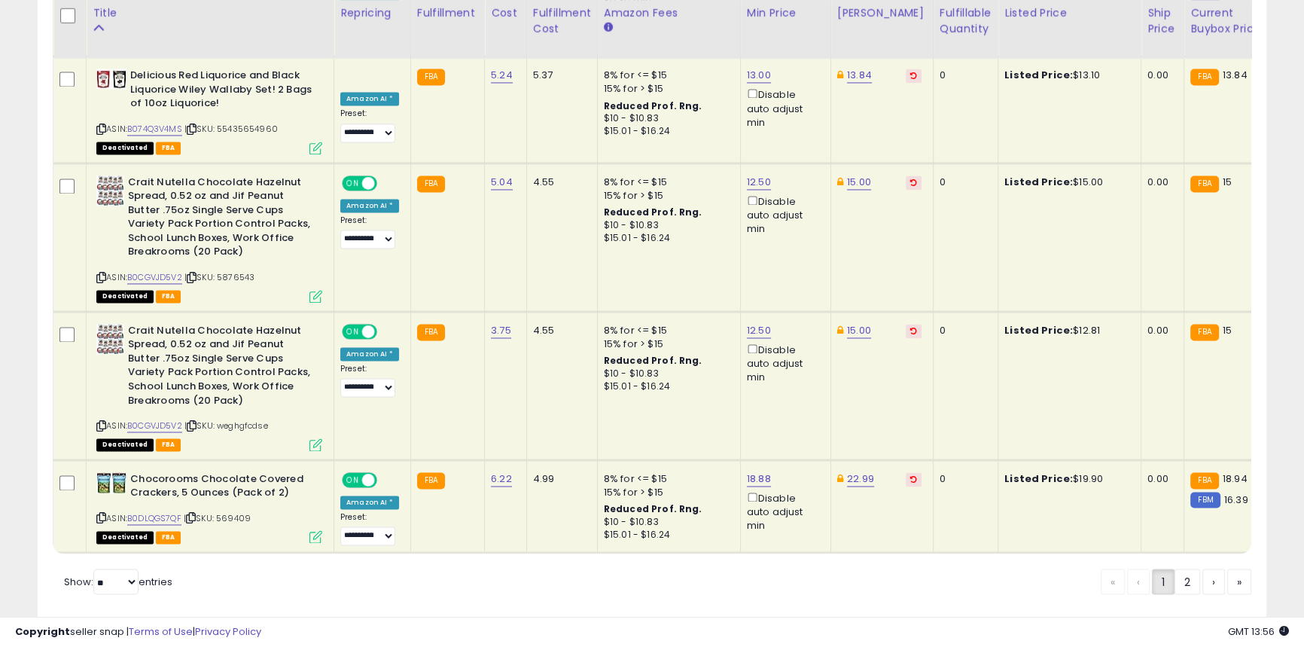
scroll to position [3014, 0]
click at [141, 511] on link "B0DLQGS7QF" at bounding box center [154, 517] width 54 height 13
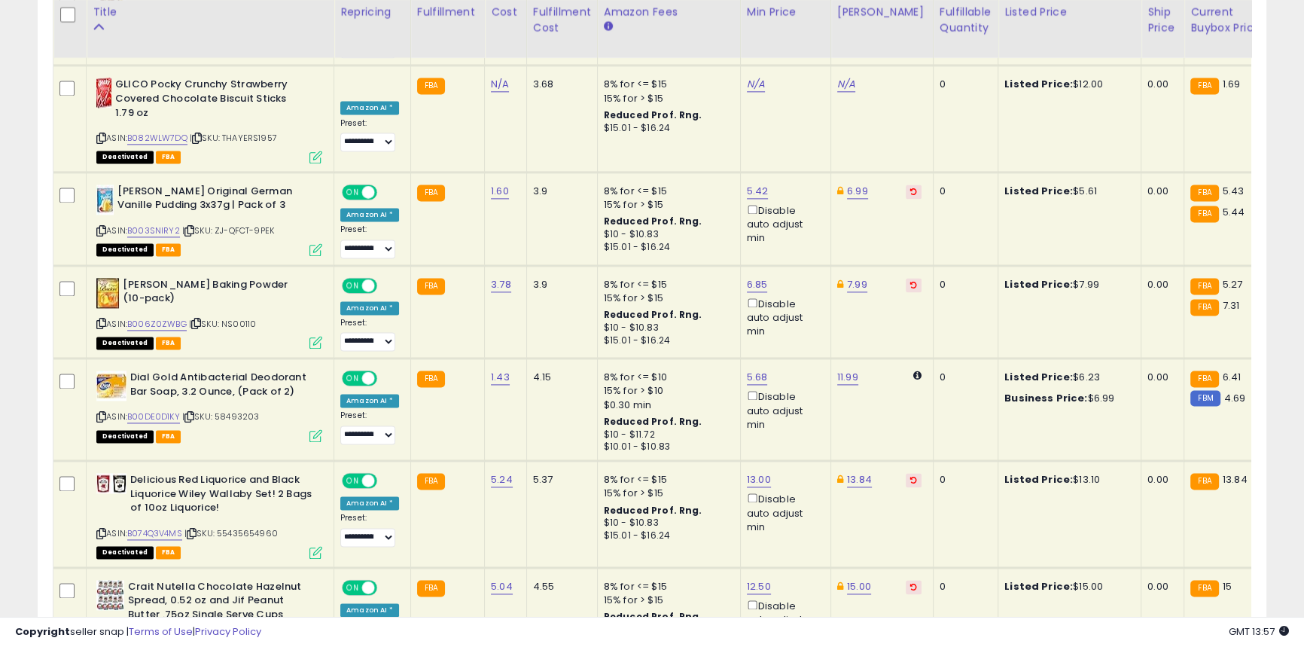
scroll to position [2603, 0]
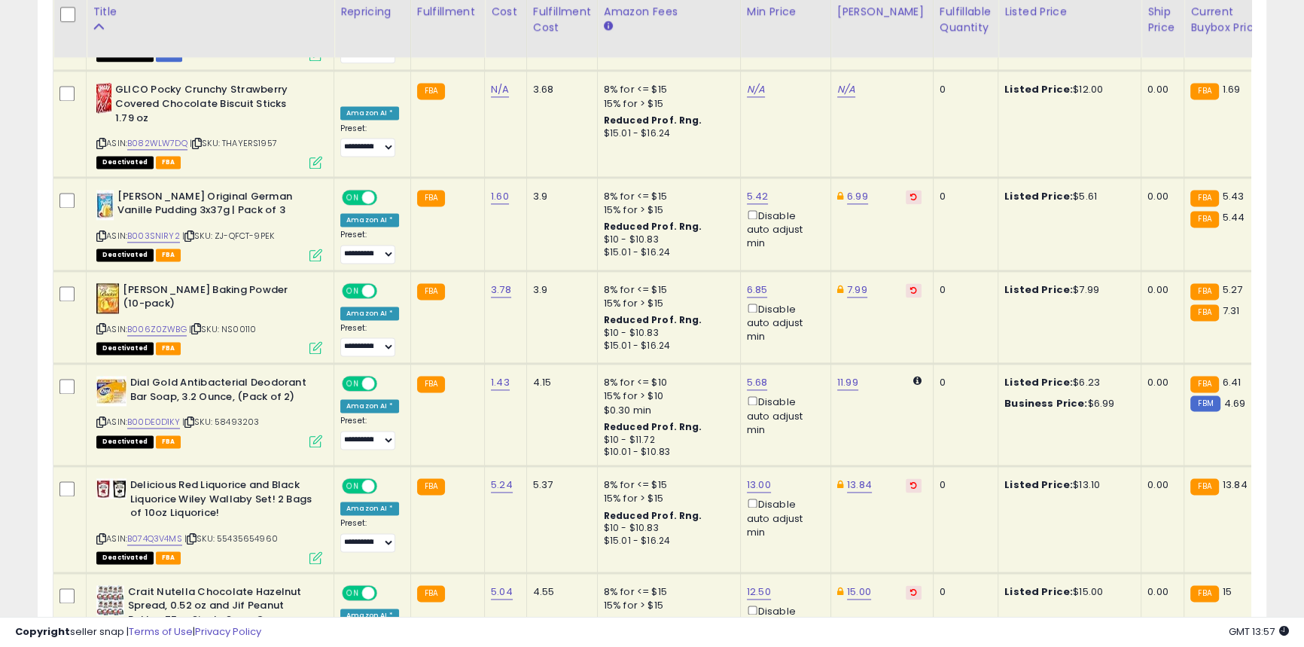
drag, startPoint x: 248, startPoint y: 432, endPoint x: 254, endPoint y: 421, distance: 11.8
drag, startPoint x: 254, startPoint y: 421, endPoint x: 810, endPoint y: 517, distance: 564.3
click at [814, 519] on td "13.00 Disable auto adjust min" at bounding box center [785, 519] width 90 height 106
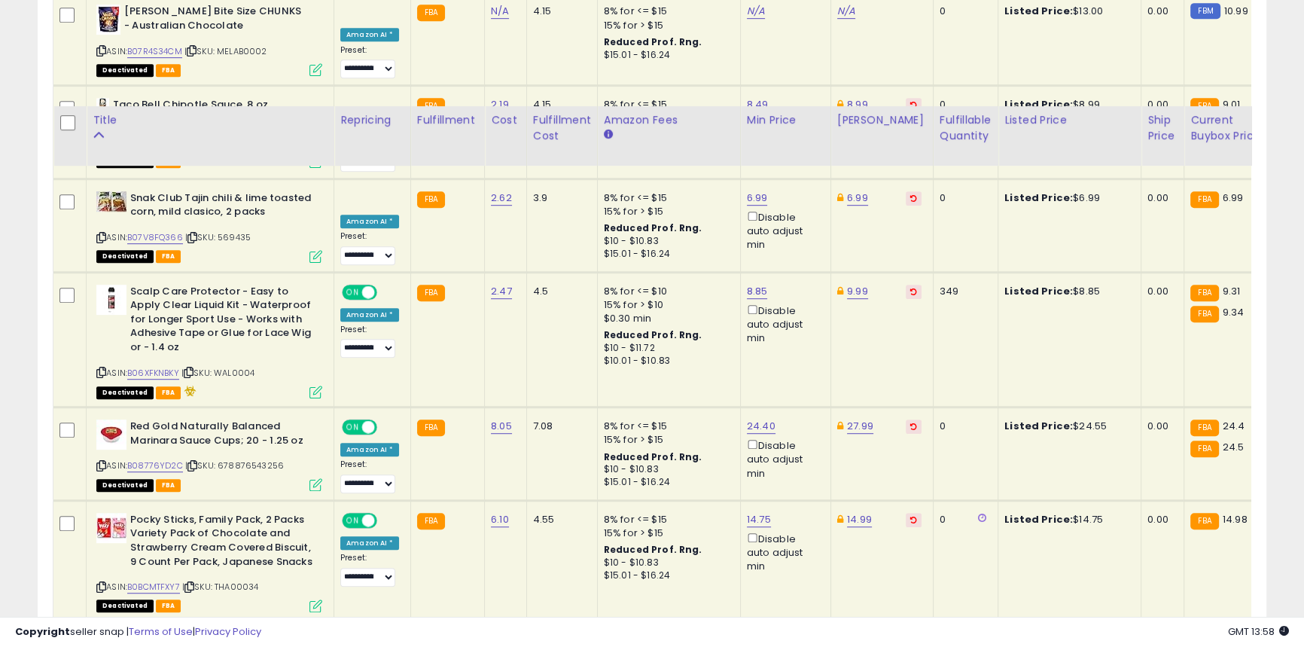
scroll to position [1098, 0]
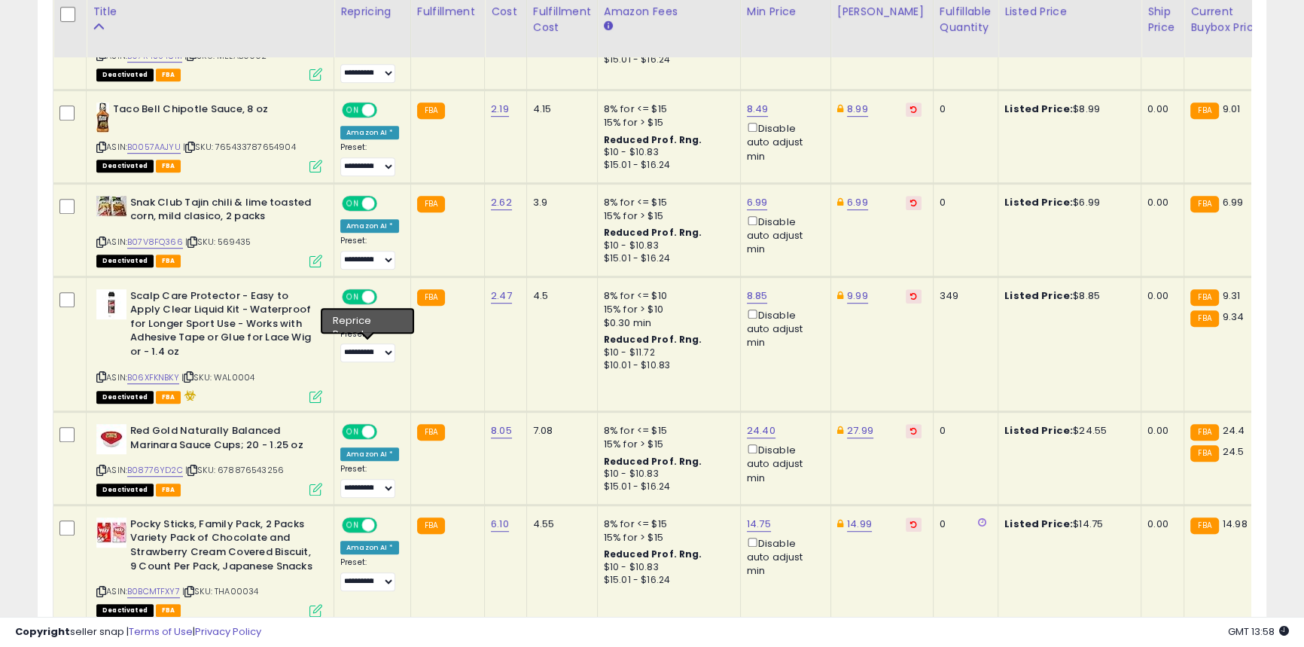
drag, startPoint x: 342, startPoint y: 352, endPoint x: 543, endPoint y: 365, distance: 202.1
click at [560, 375] on td "4.5" at bounding box center [561, 343] width 71 height 135
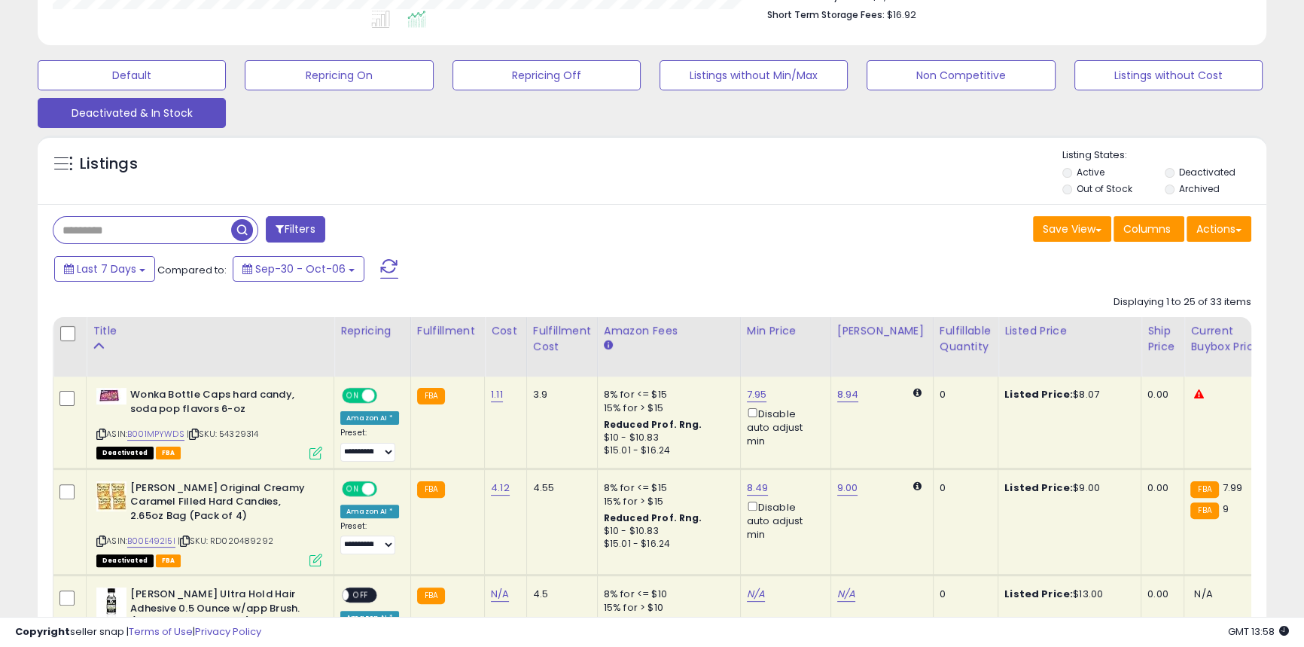
scroll to position [482, 0]
